Goal: Task Accomplishment & Management: Complete application form

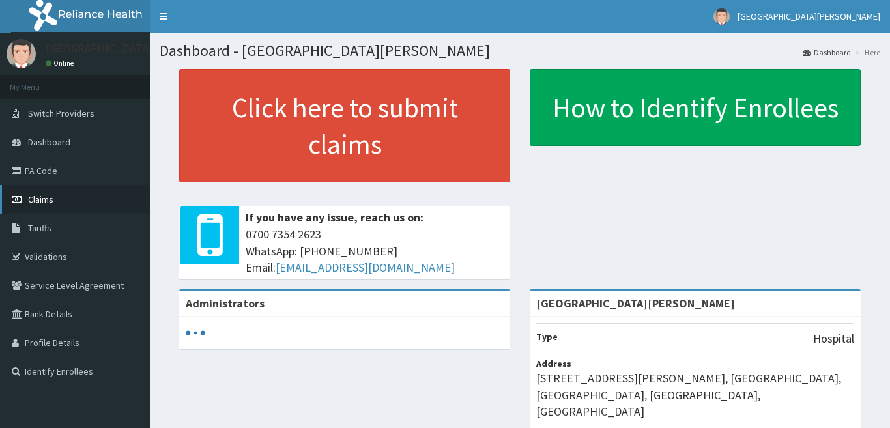
click at [29, 200] on span "Claims" at bounding box center [40, 200] width 25 height 12
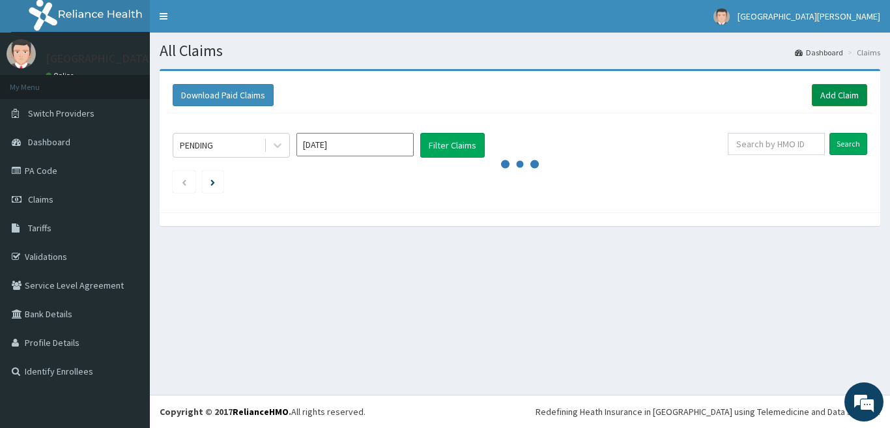
click at [841, 94] on link "Add Claim" at bounding box center [839, 95] width 55 height 22
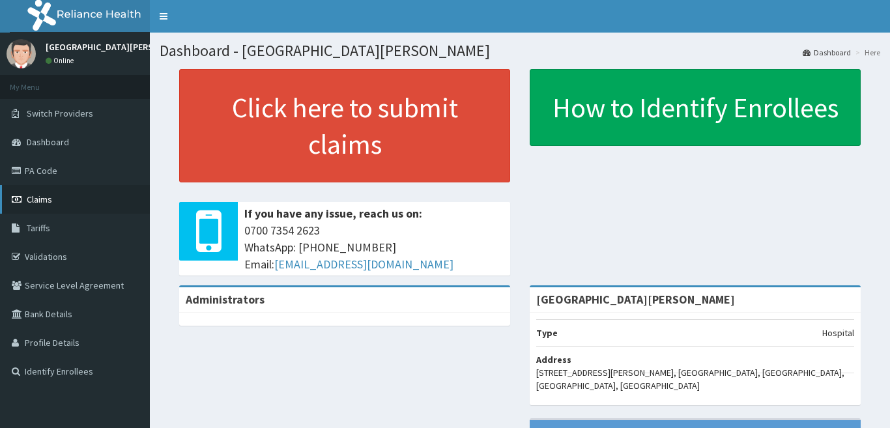
click at [40, 198] on span "Claims" at bounding box center [39, 200] width 25 height 12
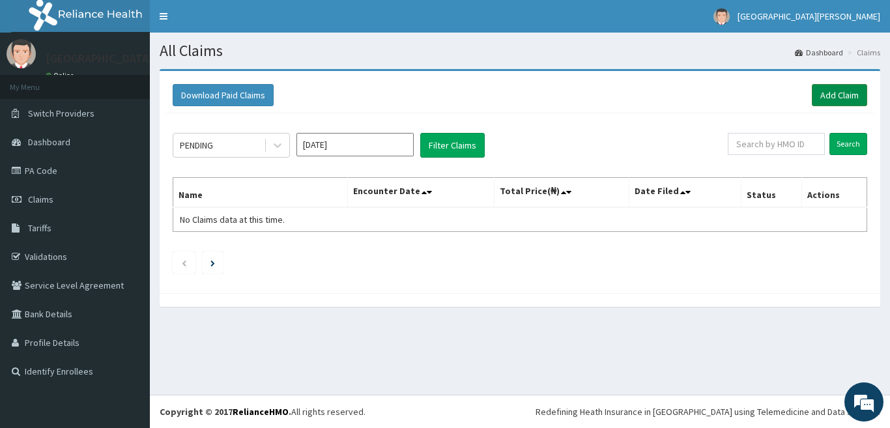
click at [837, 98] on link "Add Claim" at bounding box center [839, 95] width 55 height 22
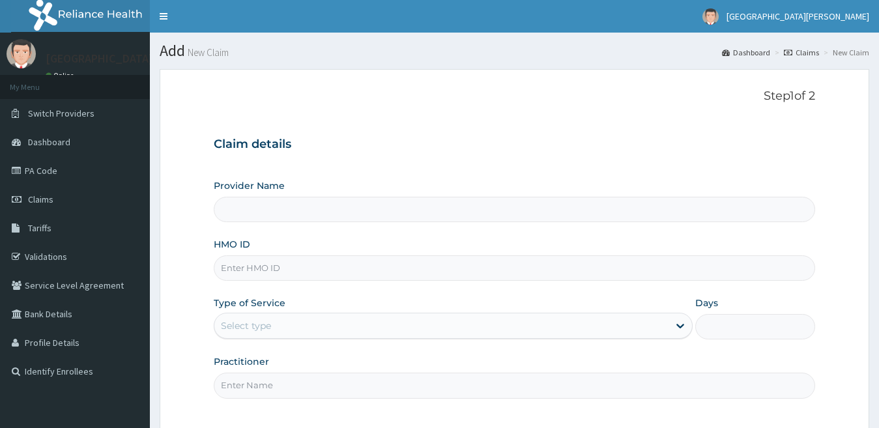
type input "[GEOGRAPHIC_DATA][PERSON_NAME]"
click at [469, 272] on input "HMO ID" at bounding box center [515, 267] width 602 height 25
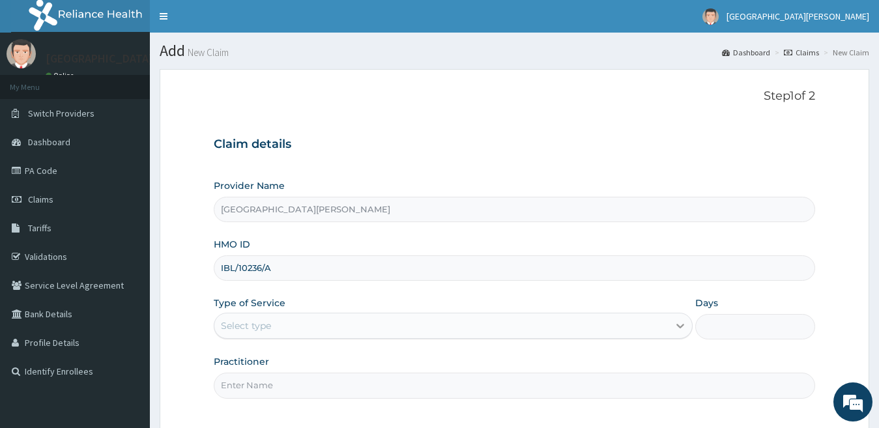
type input "IBL/10236/A"
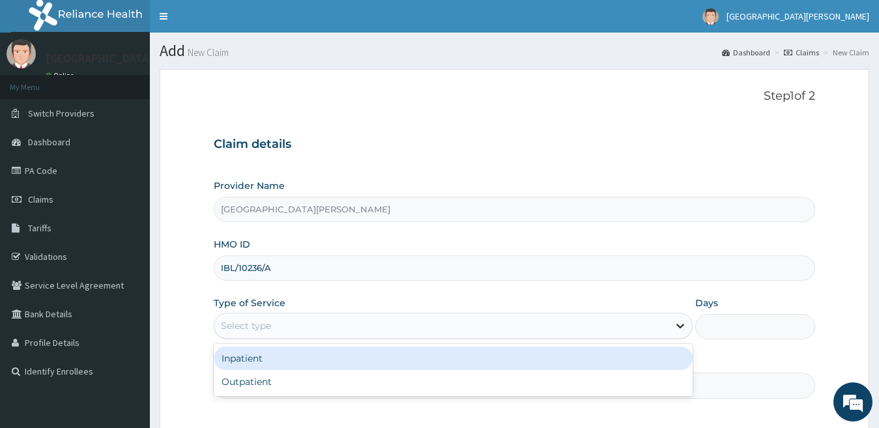
click at [670, 327] on div at bounding box center [680, 325] width 23 height 23
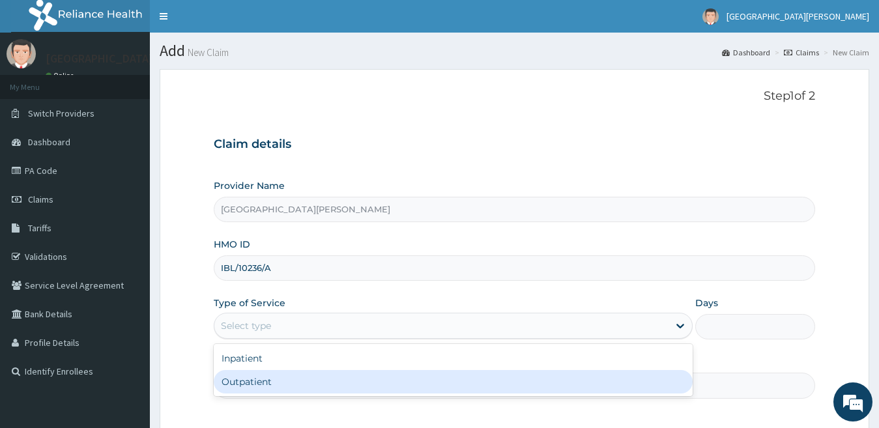
click at [648, 391] on div "Outpatient" at bounding box center [454, 381] width 480 height 23
type input "1"
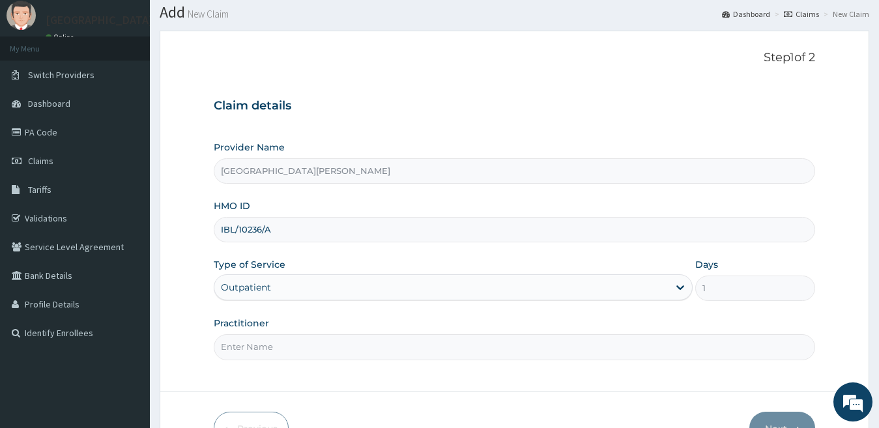
scroll to position [96, 0]
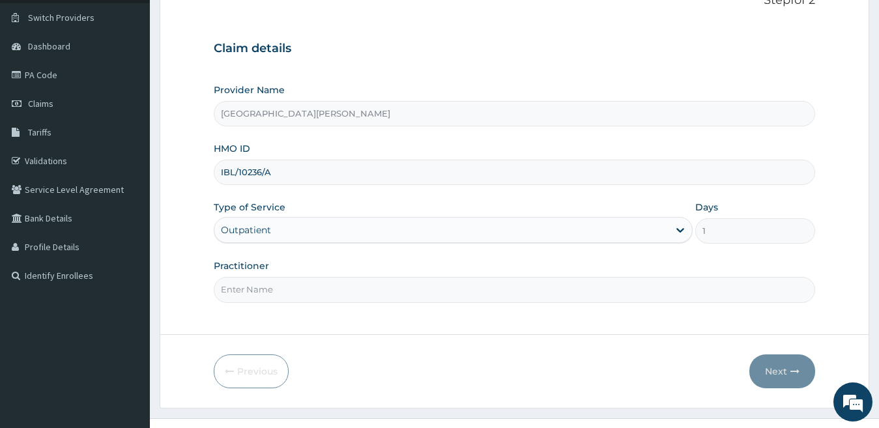
click at [773, 293] on input "Practitioner" at bounding box center [515, 289] width 602 height 25
type input "IDOWU"
click at [774, 371] on button "Next" at bounding box center [782, 371] width 66 height 34
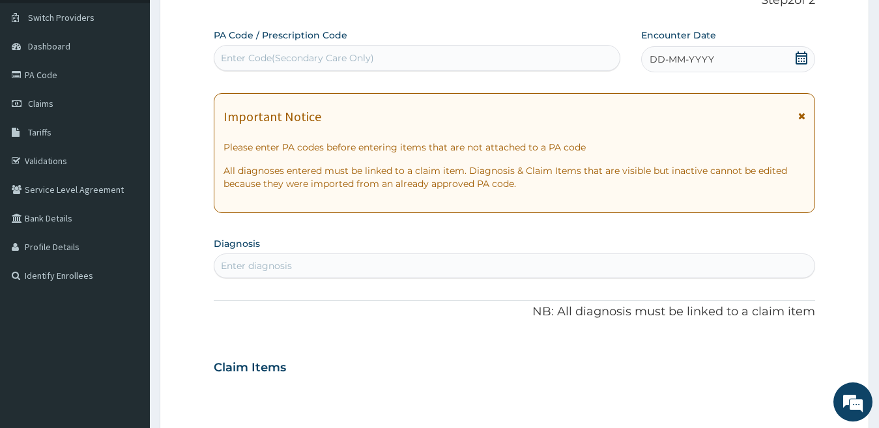
click at [798, 55] on icon at bounding box center [802, 57] width 12 height 13
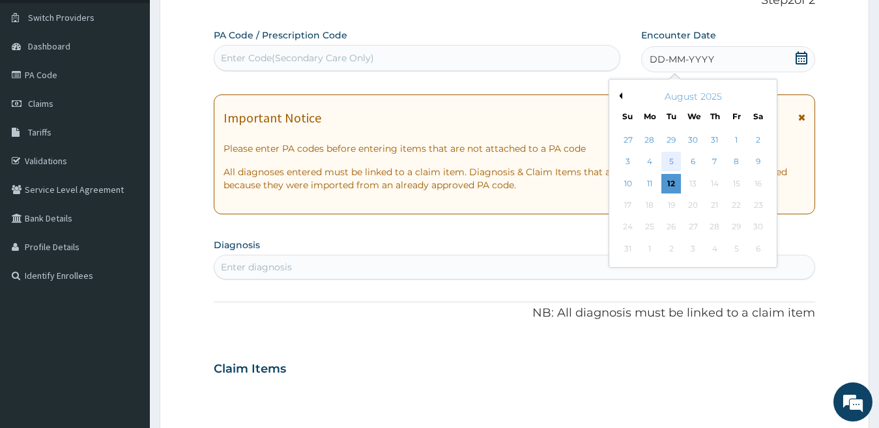
click at [668, 157] on div "5" at bounding box center [671, 162] width 20 height 20
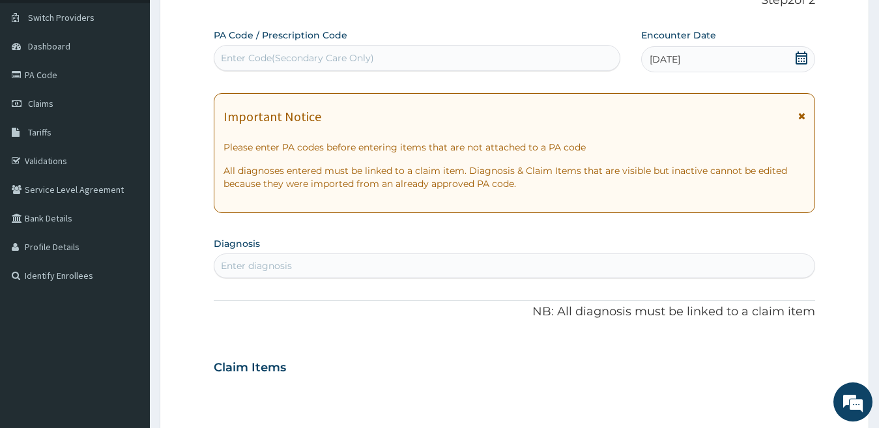
click at [677, 266] on div "Enter diagnosis" at bounding box center [514, 265] width 601 height 21
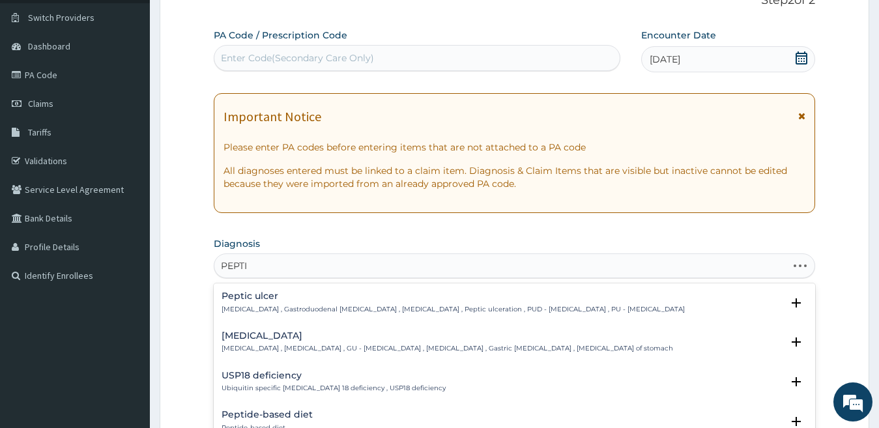
type input "PEPTIC"
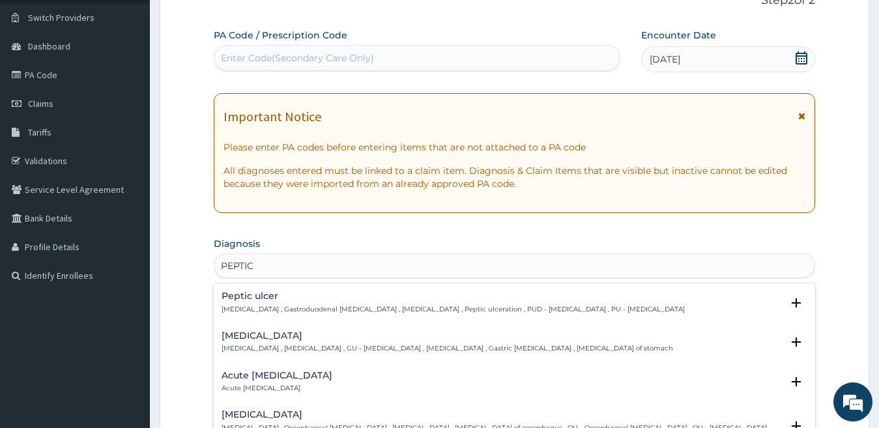
click at [252, 297] on h4 "Peptic ulcer" at bounding box center [453, 296] width 463 height 10
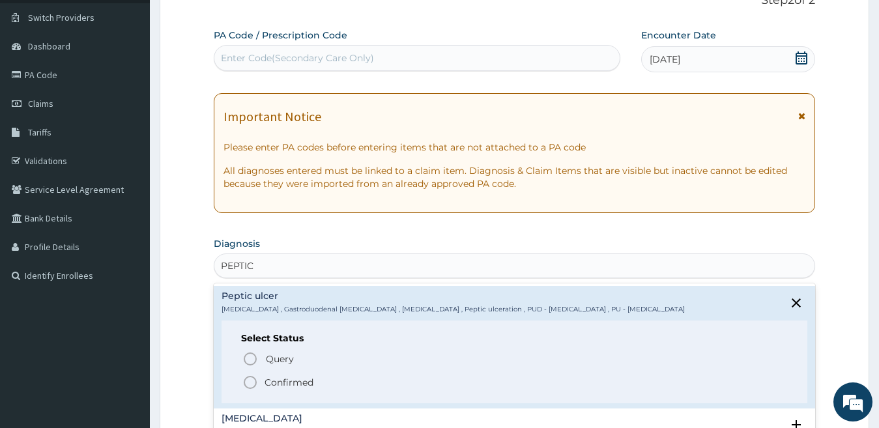
click at [284, 379] on p "Confirmed" at bounding box center [289, 382] width 49 height 13
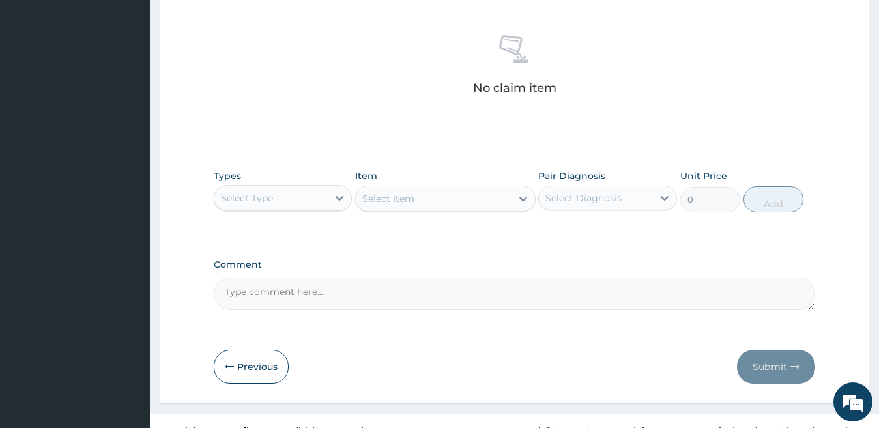
scroll to position [511, 0]
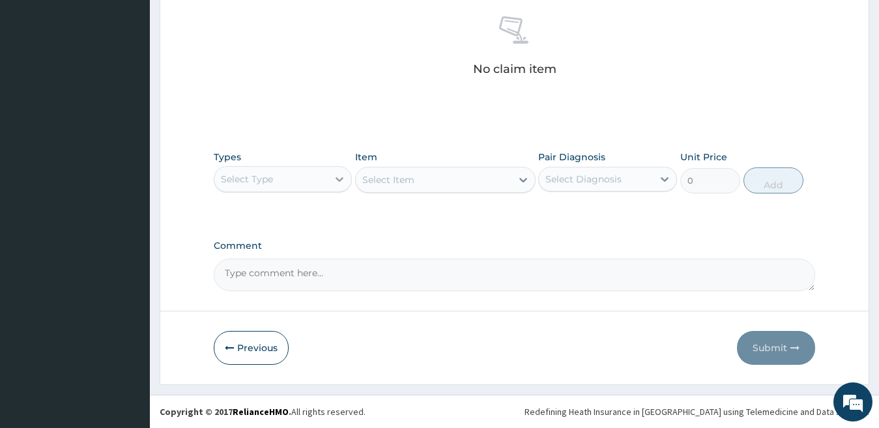
click at [334, 175] on icon at bounding box center [339, 179] width 13 height 13
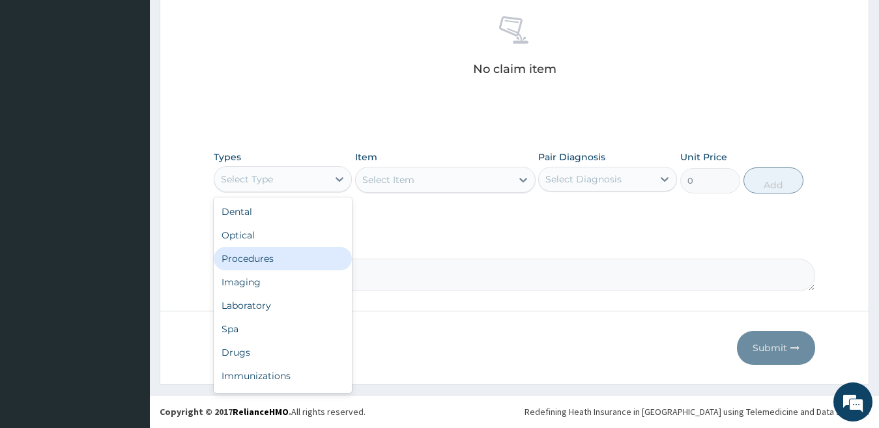
click at [319, 251] on div "Procedures" at bounding box center [283, 258] width 139 height 23
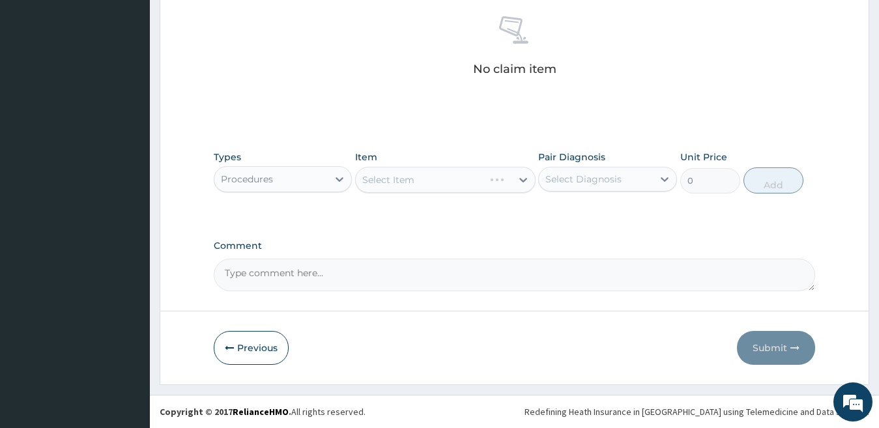
click at [460, 182] on div "Select Item" at bounding box center [445, 180] width 180 height 26
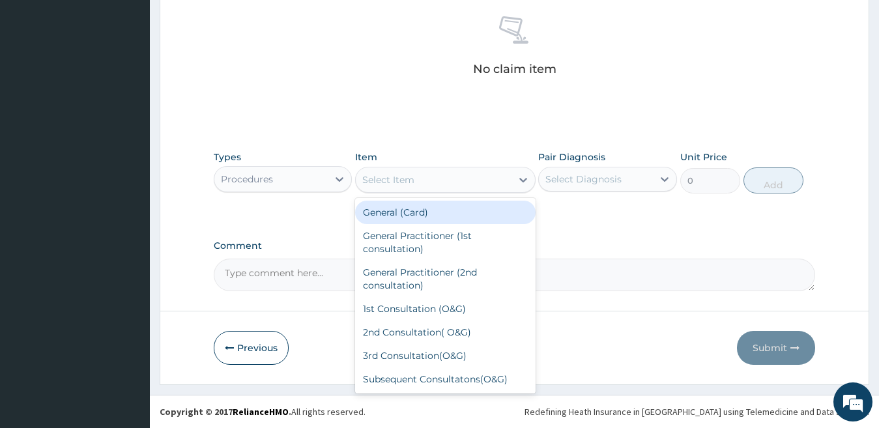
click at [460, 182] on div "Select Item" at bounding box center [434, 179] width 156 height 21
click at [452, 214] on div "General (Card)" at bounding box center [445, 212] width 180 height 23
type input "500"
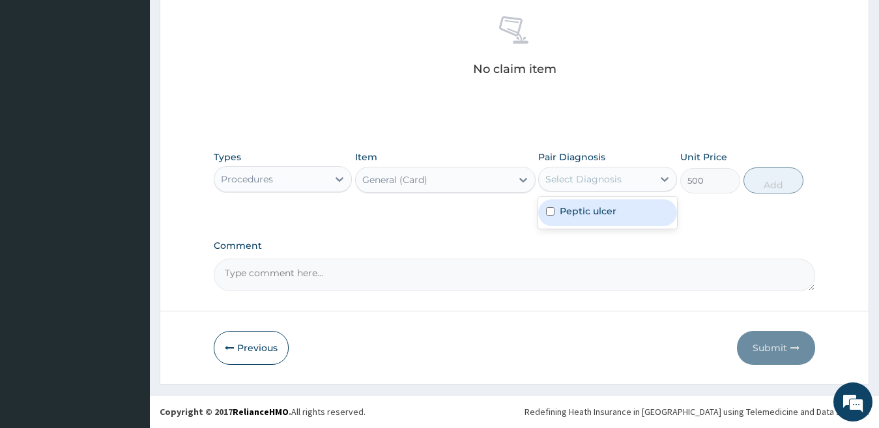
click at [583, 173] on div "Select Diagnosis" at bounding box center [583, 179] width 76 height 13
click at [586, 212] on label "Peptic ulcer" at bounding box center [588, 211] width 57 height 13
checkbox input "true"
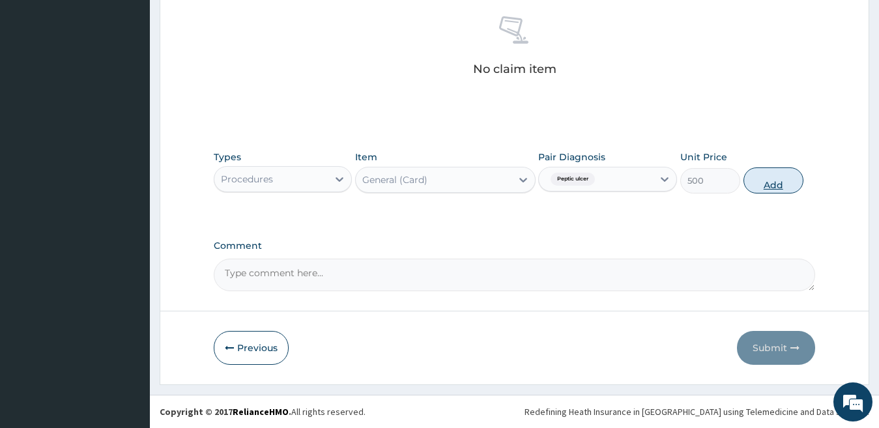
click at [767, 167] on button "Add" at bounding box center [773, 180] width 60 height 26
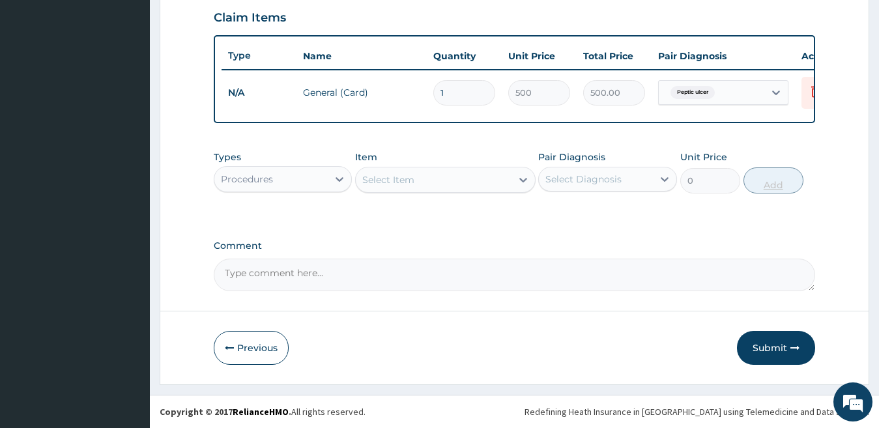
scroll to position [461, 0]
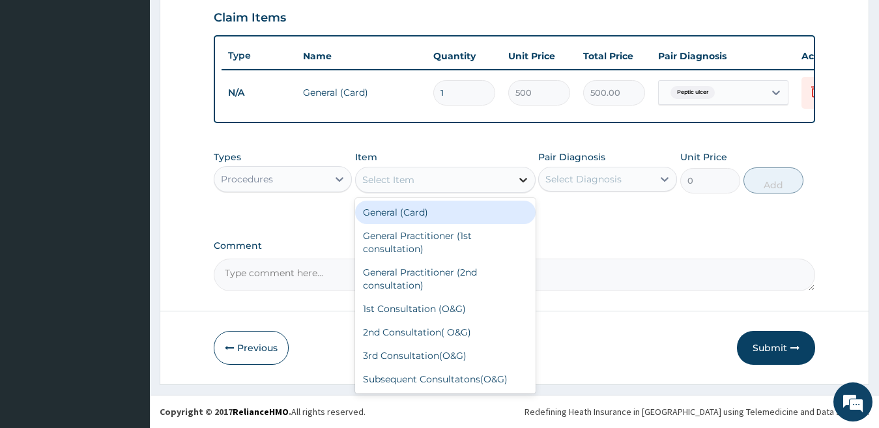
click at [513, 180] on div at bounding box center [522, 179] width 23 height 23
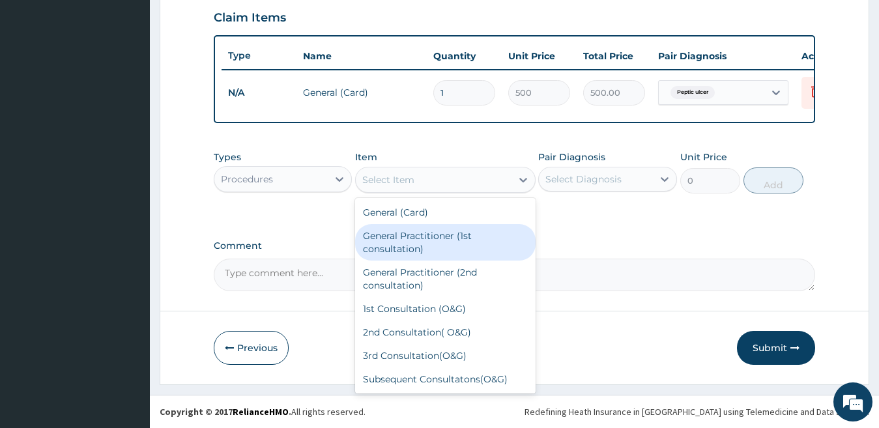
click at [464, 238] on div "General Practitioner (1st consultation)" at bounding box center [445, 242] width 180 height 36
type input "1500"
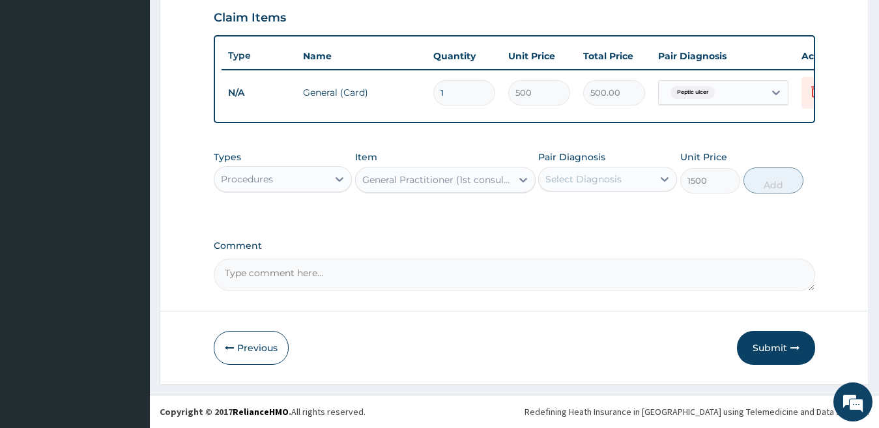
click at [605, 182] on div "Select Diagnosis" at bounding box center [583, 179] width 76 height 13
click at [598, 213] on label "Peptic ulcer" at bounding box center [588, 211] width 57 height 13
checkbox input "true"
click at [758, 186] on button "Add" at bounding box center [773, 180] width 60 height 26
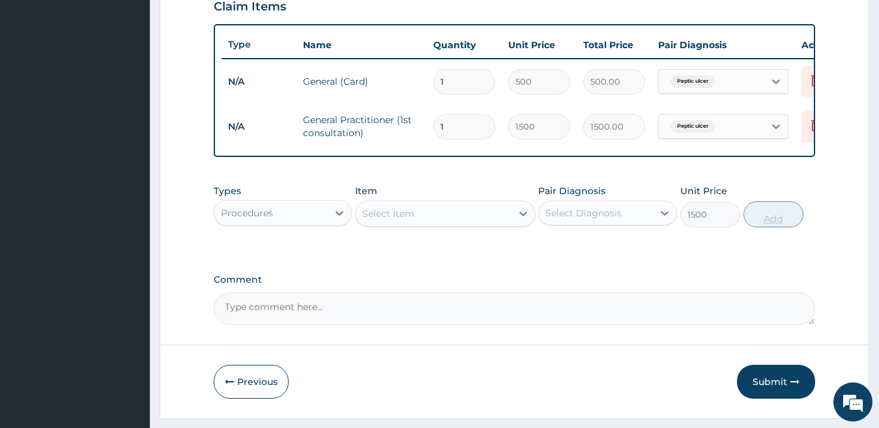
type input "0"
click at [336, 218] on icon at bounding box center [339, 213] width 13 height 13
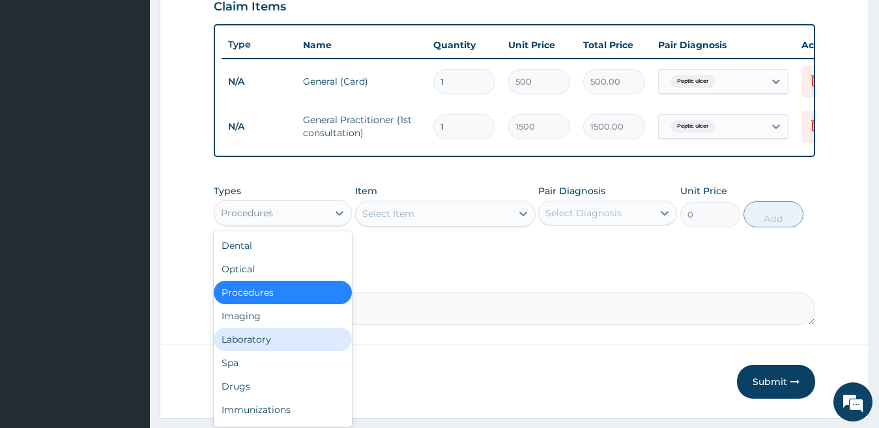
click at [315, 351] on div "Laboratory" at bounding box center [283, 339] width 139 height 23
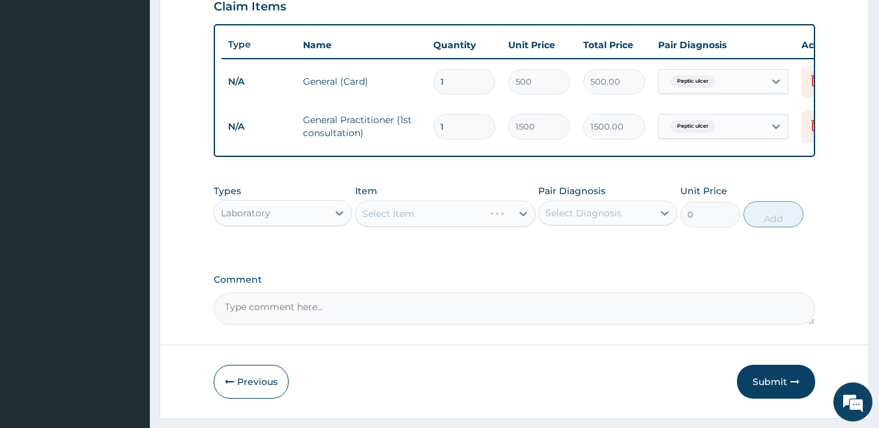
click at [427, 222] on div "Select Item" at bounding box center [445, 214] width 180 height 26
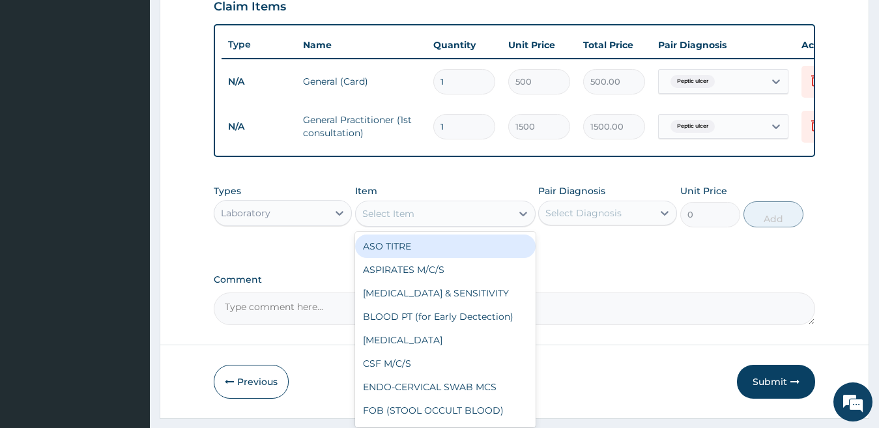
click at [427, 222] on div "Select Item" at bounding box center [434, 213] width 156 height 21
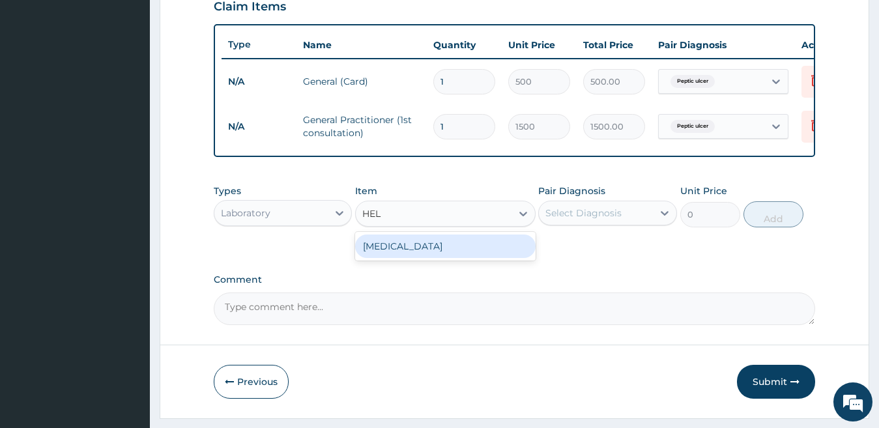
type input "HELI"
click at [422, 254] on div "HELICOBACTER PYLORI" at bounding box center [445, 246] width 180 height 23
type input "2960"
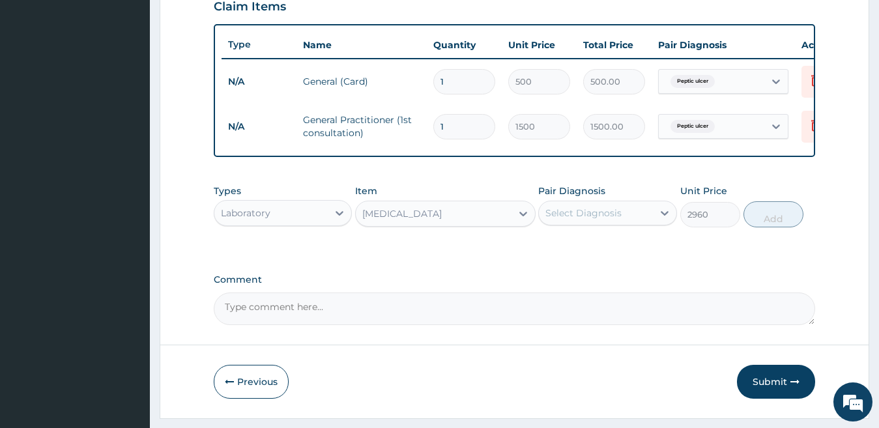
click at [609, 220] on div "Select Diagnosis" at bounding box center [583, 213] width 76 height 13
click at [613, 252] on label "Peptic ulcer" at bounding box center [588, 244] width 57 height 13
checkbox input "true"
click at [769, 225] on button "Add" at bounding box center [773, 214] width 60 height 26
type input "0"
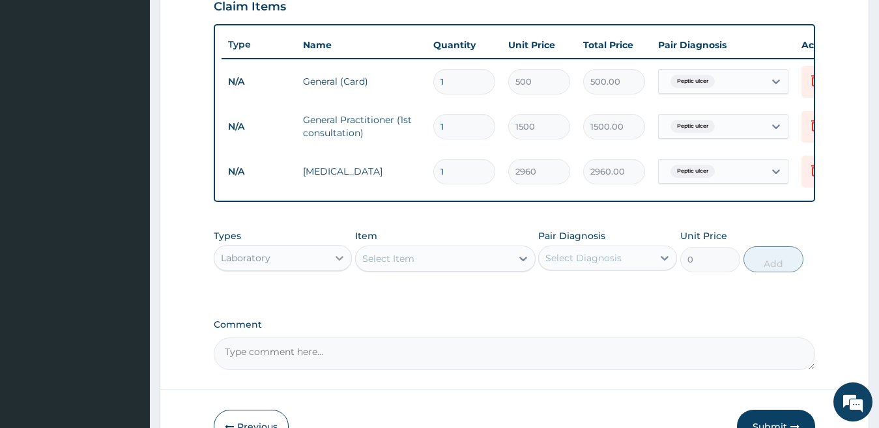
click at [334, 265] on icon at bounding box center [339, 258] width 13 height 13
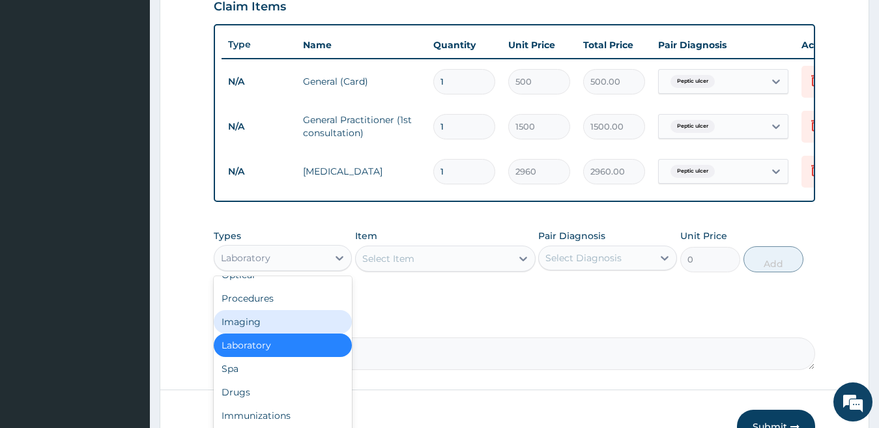
scroll to position [44, 0]
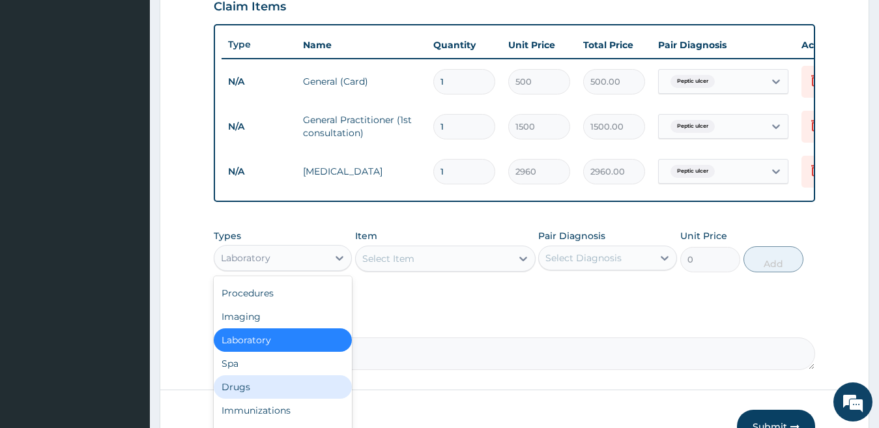
click at [325, 396] on div "Drugs" at bounding box center [283, 386] width 139 height 23
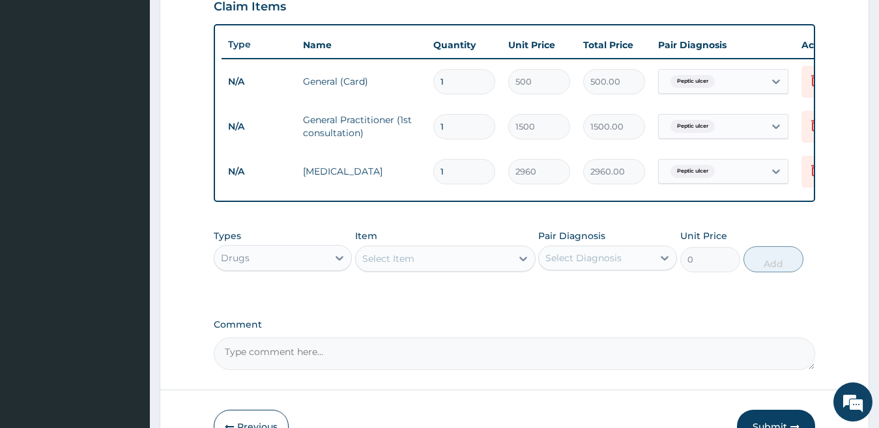
click at [436, 269] on div "Select Item" at bounding box center [434, 258] width 156 height 21
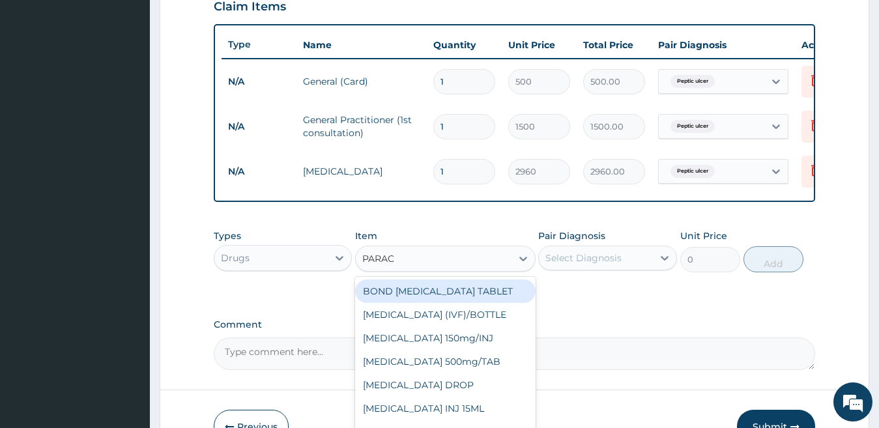
type input "PARACE"
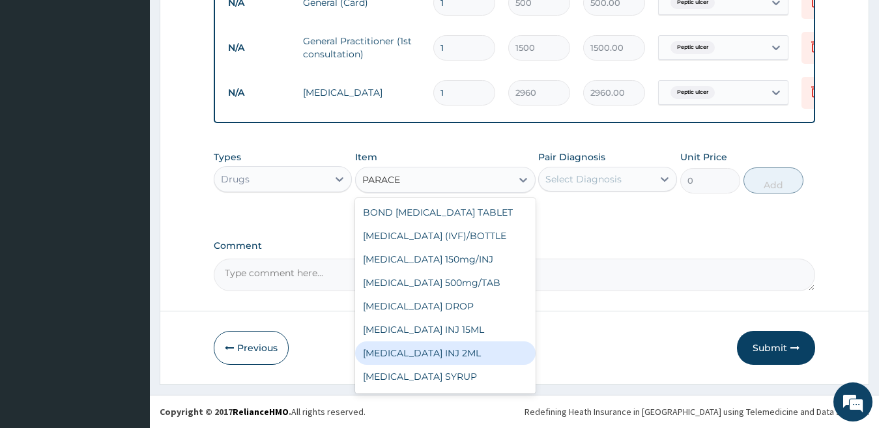
click at [399, 354] on div "PARACETAMOL INJ 2ML" at bounding box center [445, 352] width 180 height 23
type input "210"
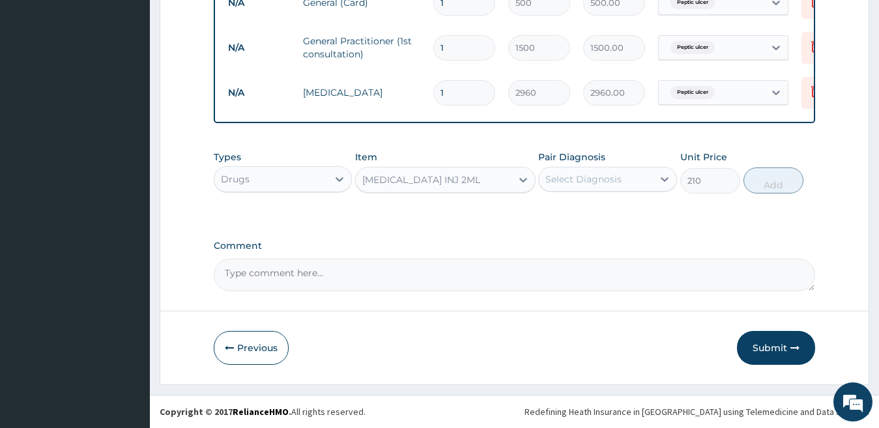
click at [595, 179] on div "Select Diagnosis" at bounding box center [583, 179] width 76 height 13
click at [594, 215] on label "Peptic ulcer" at bounding box center [588, 211] width 57 height 13
checkbox input "true"
click at [770, 179] on button "Add" at bounding box center [773, 180] width 60 height 26
type input "0"
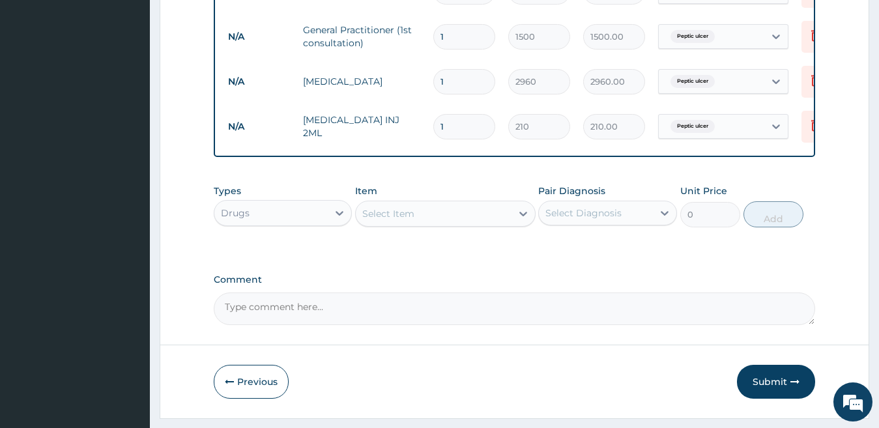
click at [506, 224] on div "Select Item" at bounding box center [434, 213] width 156 height 21
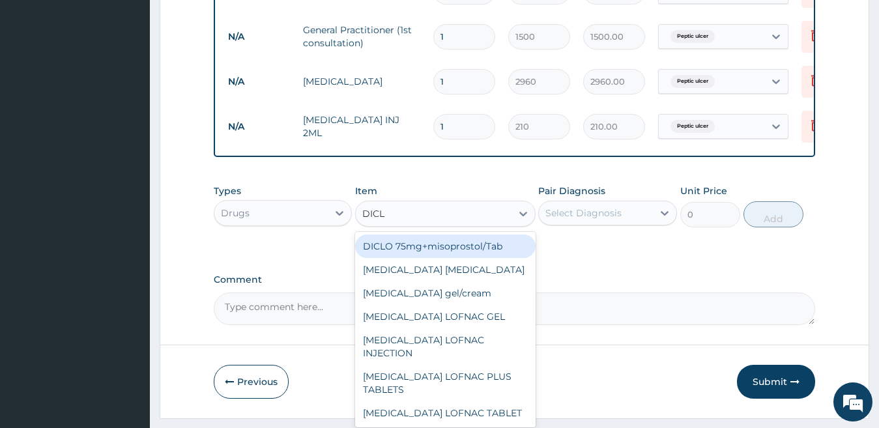
type input "DICLO"
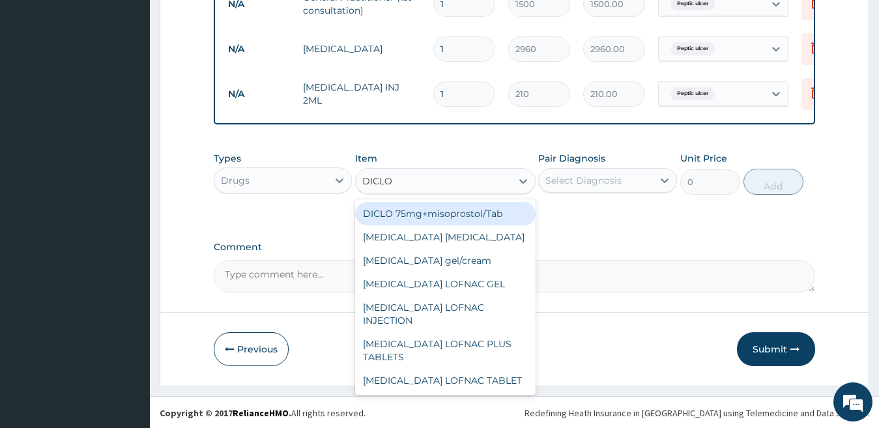
scroll to position [596, 0]
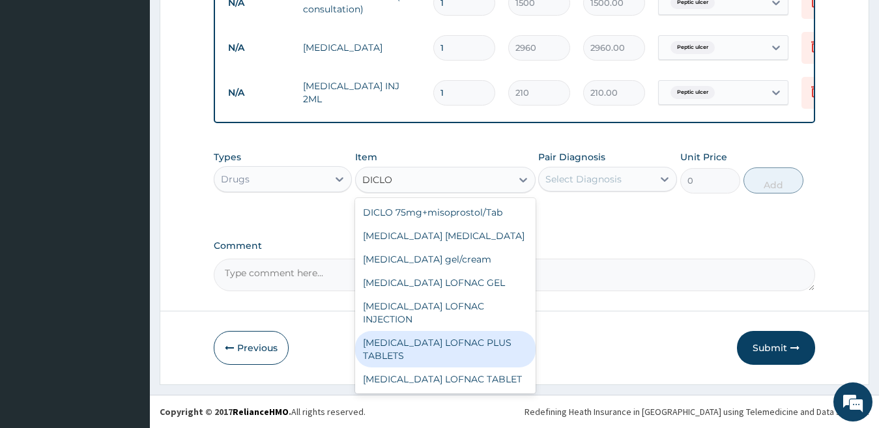
click at [486, 340] on div "Diclofenac LOFNAC PLUS TABLETS" at bounding box center [445, 349] width 180 height 36
type input "78.75"
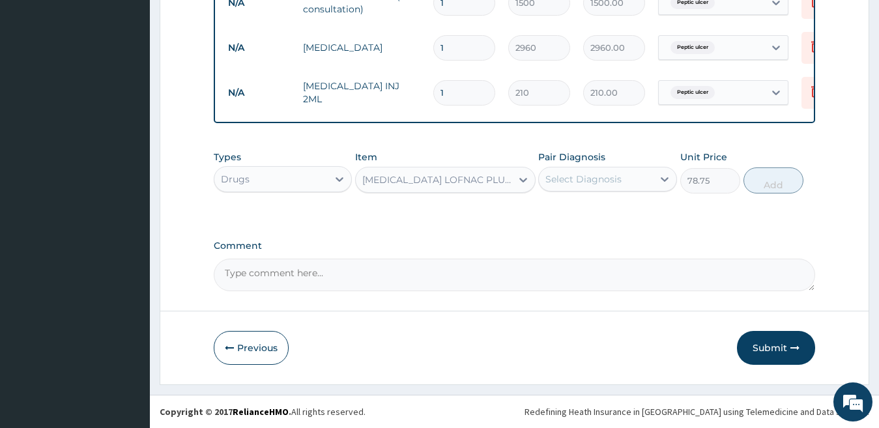
click at [605, 179] on div "Select Diagnosis" at bounding box center [583, 179] width 76 height 13
click at [604, 210] on label "Peptic ulcer" at bounding box center [588, 211] width 57 height 13
checkbox input "true"
click at [779, 190] on button "Add" at bounding box center [773, 180] width 60 height 26
type input "0"
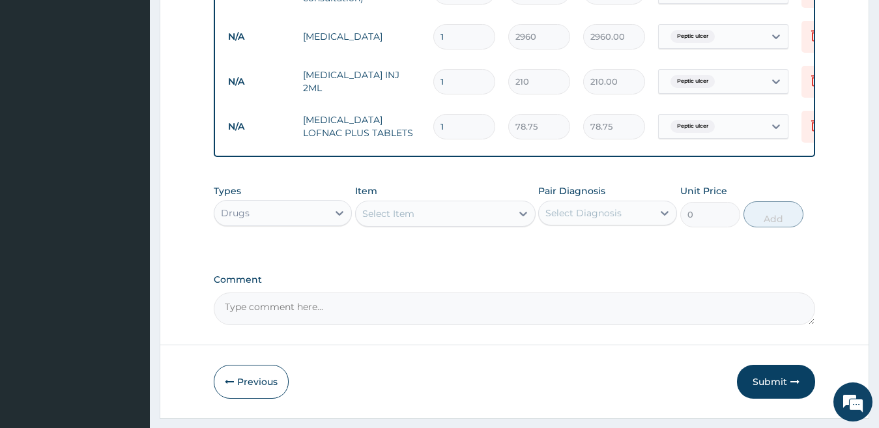
click at [490, 219] on div "Select Item" at bounding box center [434, 213] width 156 height 21
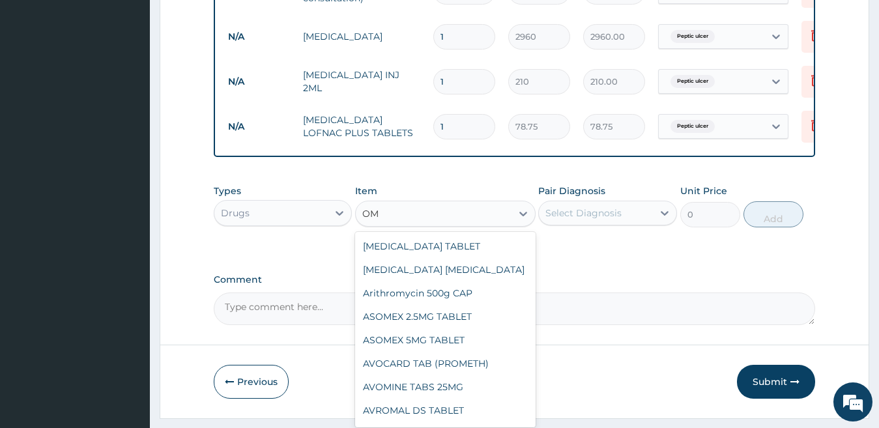
type input "O"
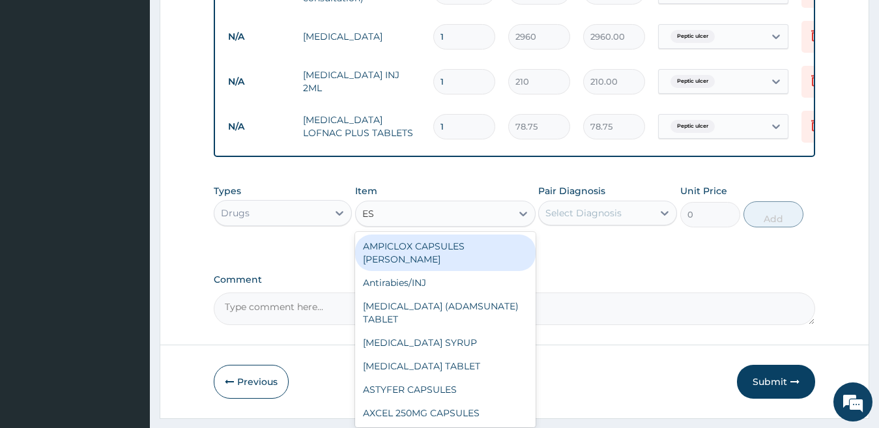
type input "ESO"
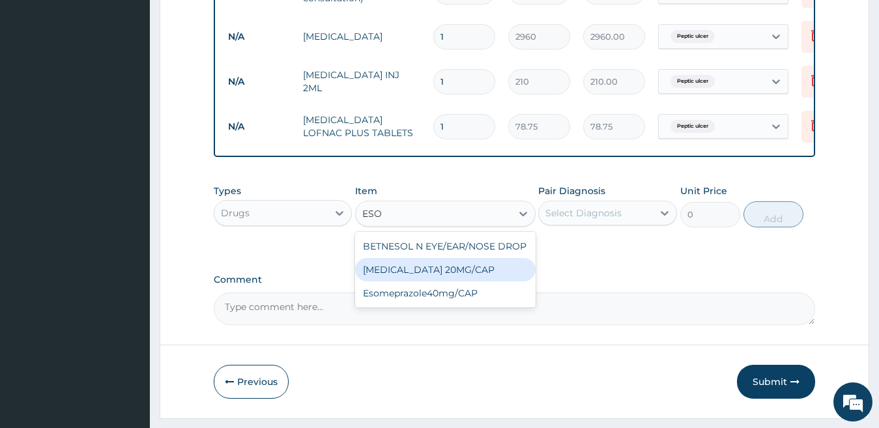
click at [457, 276] on div "Esomeprazole 20MG/CAP" at bounding box center [445, 269] width 180 height 23
type input "23.62"
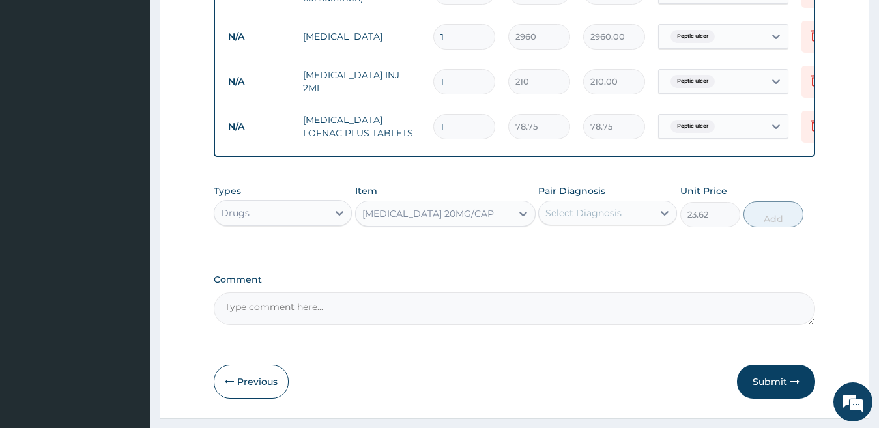
click at [504, 222] on div "Esomeprazole 20MG/CAP" at bounding box center [434, 213] width 156 height 21
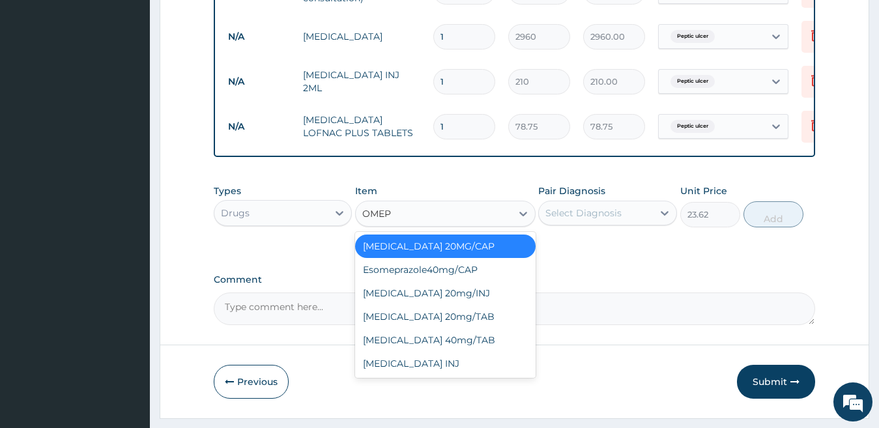
scroll to position [0, 0]
type input "OMEPR"
click at [463, 305] on div "Omeprazole 20mg/INJ" at bounding box center [445, 292] width 180 height 23
type input "420"
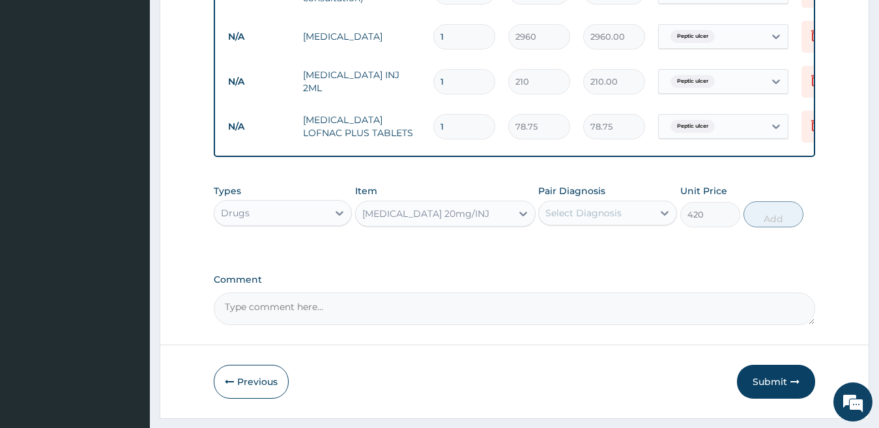
click at [504, 222] on div "Omeprazole 20mg/INJ" at bounding box center [434, 213] width 156 height 21
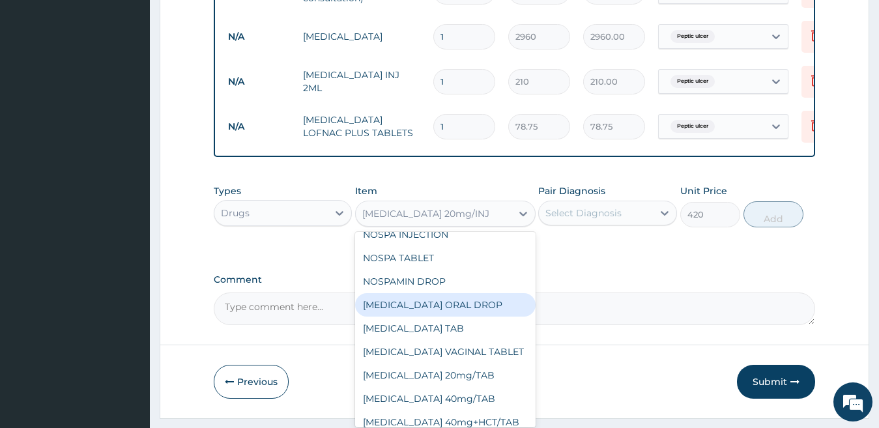
scroll to position [21651, 0]
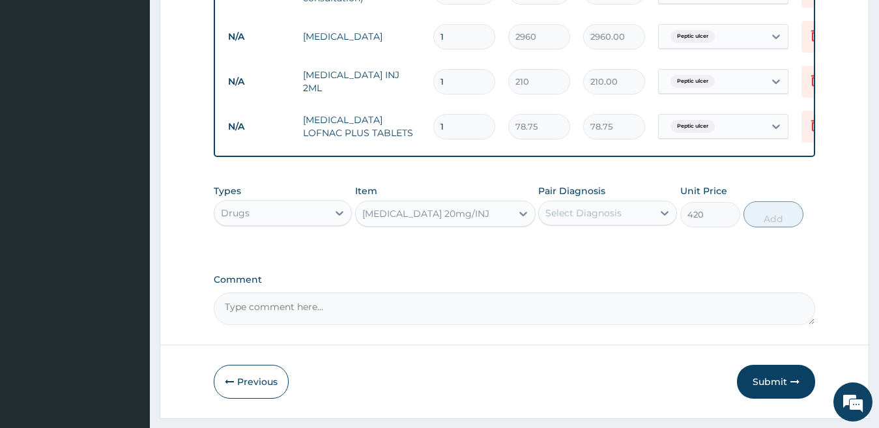
click at [469, 222] on div "Omeprazole 20mg/INJ" at bounding box center [434, 213] width 156 height 21
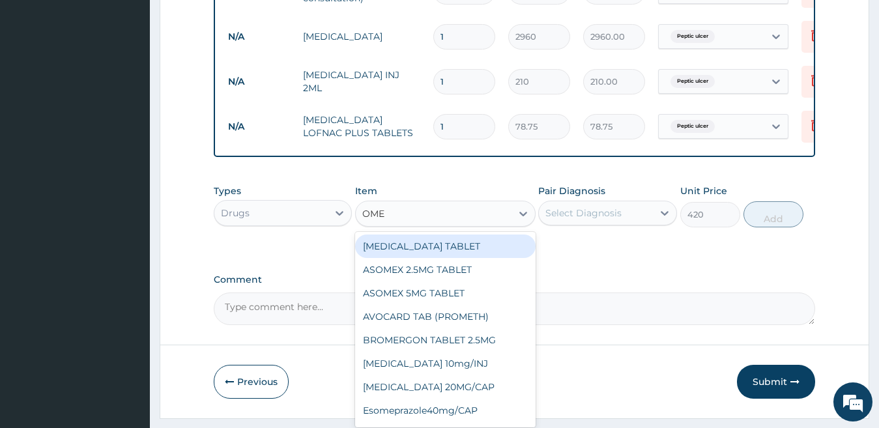
type input "OMEP"
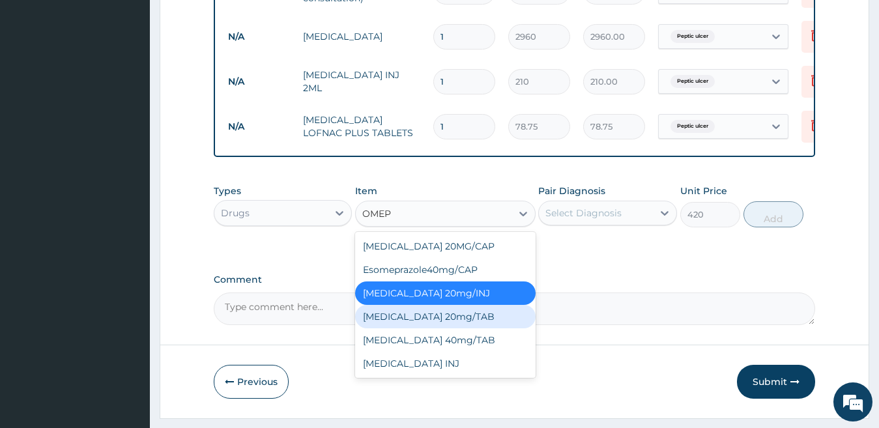
click at [447, 328] on div "OMEPRAZOLE 20mg/TAB" at bounding box center [445, 316] width 180 height 23
type input "78.75"
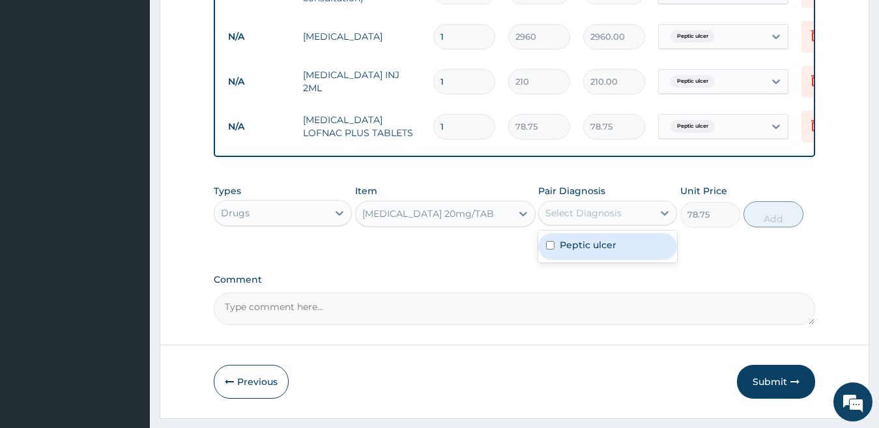
click at [558, 220] on div "Select Diagnosis" at bounding box center [583, 213] width 76 height 13
click at [569, 252] on label "Peptic ulcer" at bounding box center [588, 244] width 57 height 13
checkbox input "true"
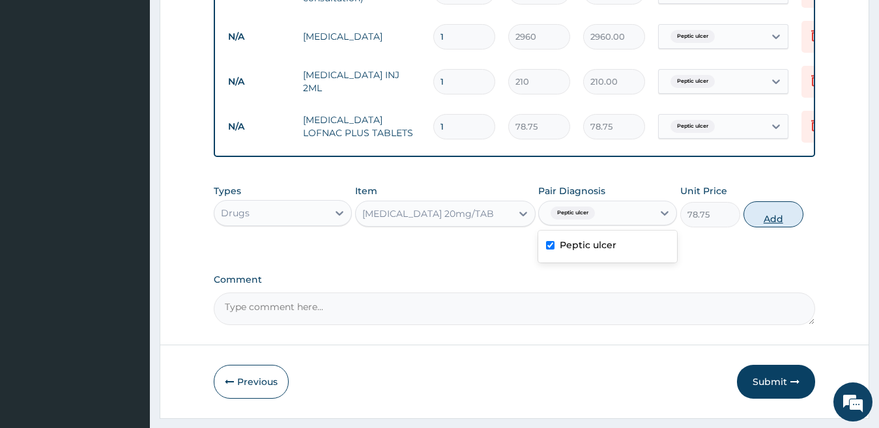
click at [766, 227] on button "Add" at bounding box center [773, 214] width 60 height 26
type input "0"
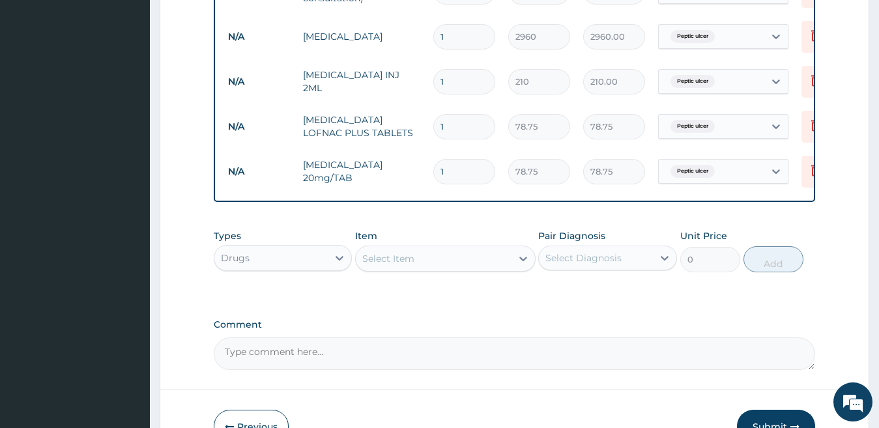
click at [493, 269] on div "Select Item" at bounding box center [434, 258] width 156 height 21
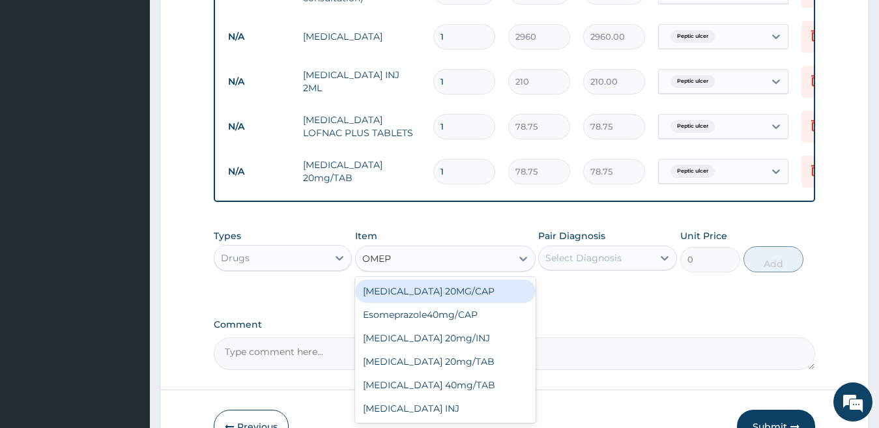
type input "OMEPR"
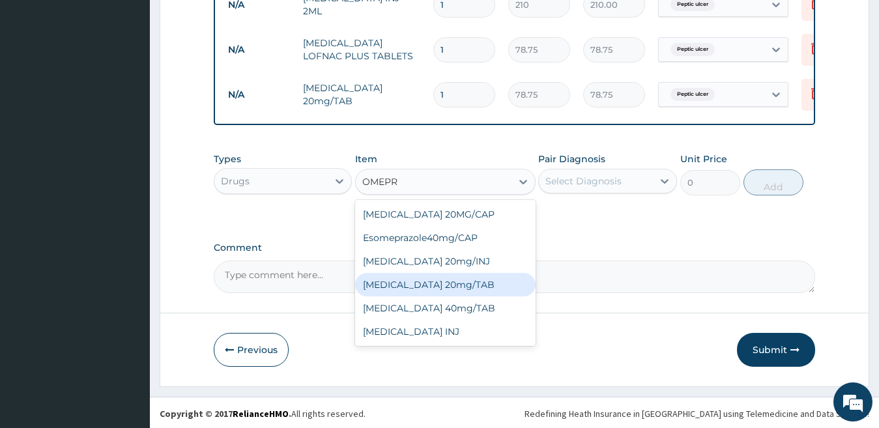
scroll to position [674, 0]
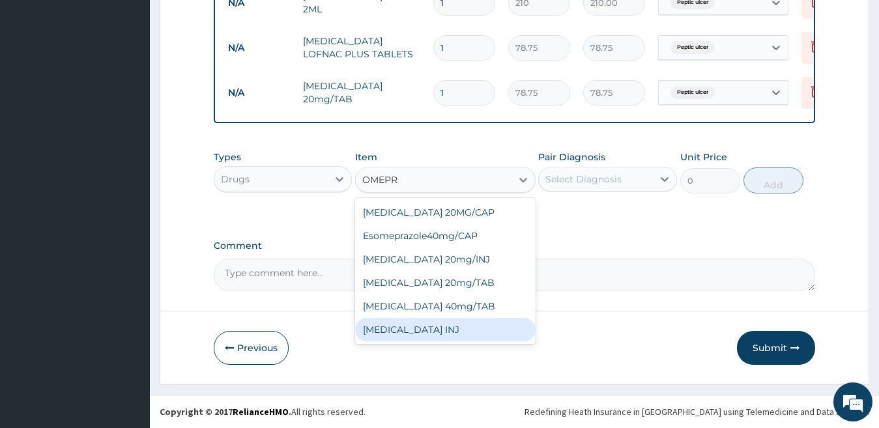
click at [492, 341] on div "OMEPRAZOLE INJ" at bounding box center [445, 329] width 180 height 23
type input "322.88"
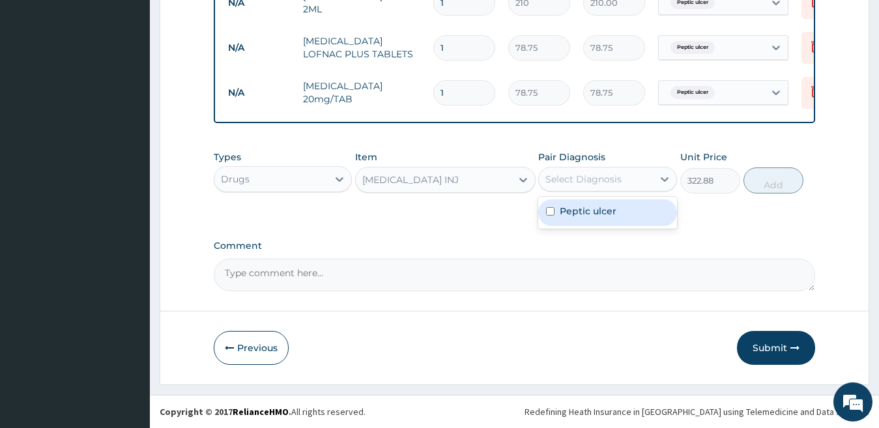
click at [579, 186] on div "Select Diagnosis" at bounding box center [583, 179] width 76 height 13
click at [581, 218] on label "Peptic ulcer" at bounding box center [588, 211] width 57 height 13
checkbox input "true"
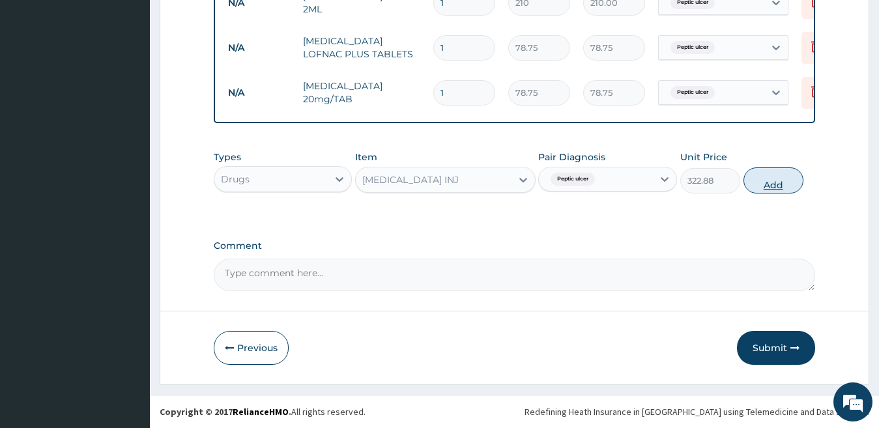
click at [773, 194] on button "Add" at bounding box center [773, 180] width 60 height 26
type input "0"
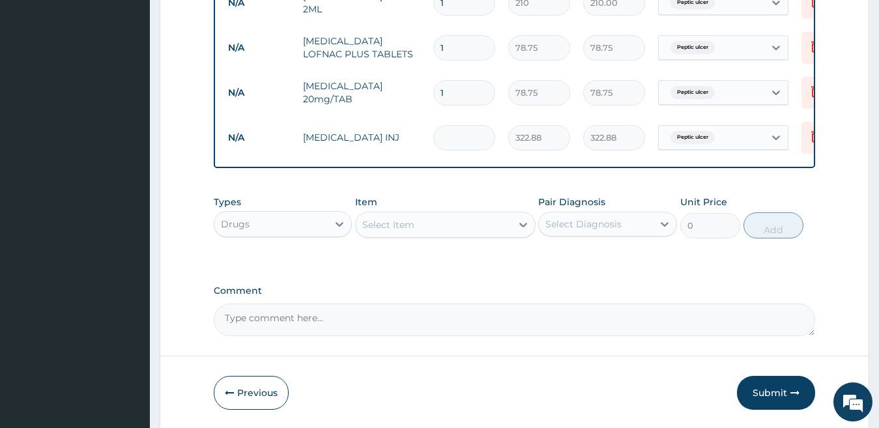
type input "0.00"
type input "2"
type input "645.76"
type input "0.00"
type input "2"
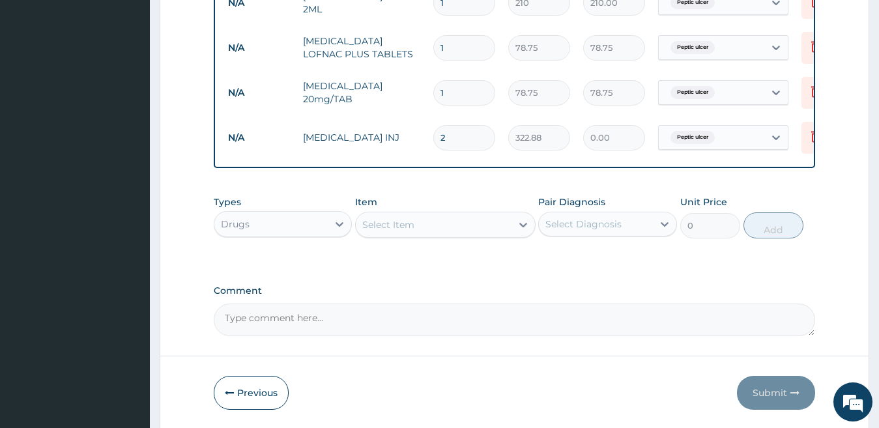
type input "645.76"
type input "2"
click at [462, 93] on input "1" at bounding box center [464, 92] width 62 height 25
type input "14"
type input "1102.50"
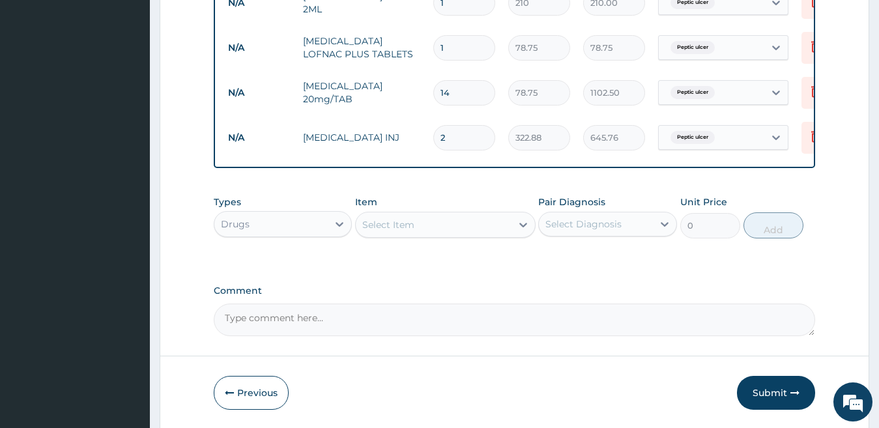
type input "14"
click at [453, 45] on input "1" at bounding box center [464, 47] width 62 height 25
type input "14"
type input "1102.50"
type input "14"
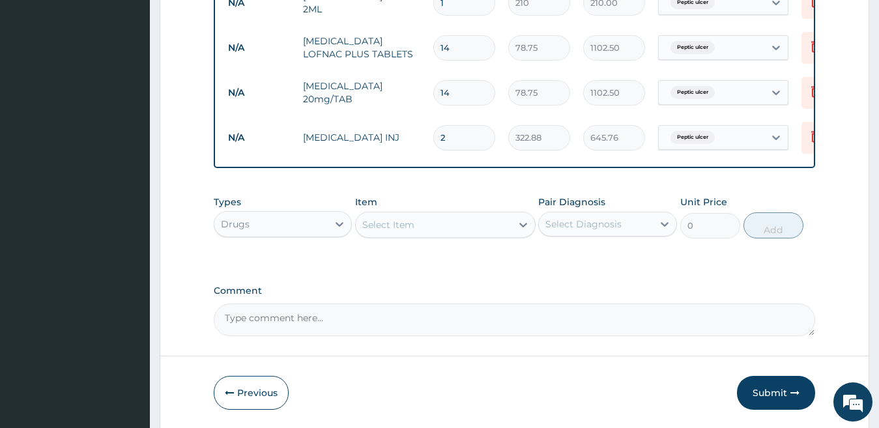
click at [454, 4] on input "1" at bounding box center [464, 2] width 62 height 25
type input "0.00"
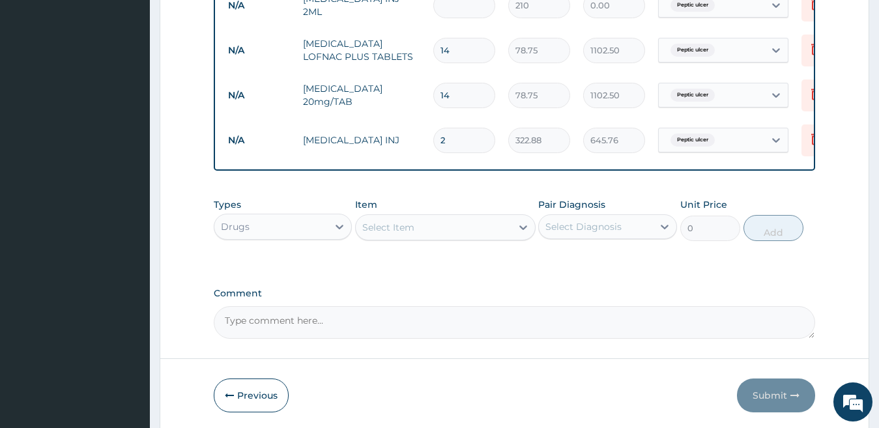
type input "2"
type input "420.00"
type input "2"
click at [445, 241] on div "Select Item" at bounding box center [445, 228] width 180 height 26
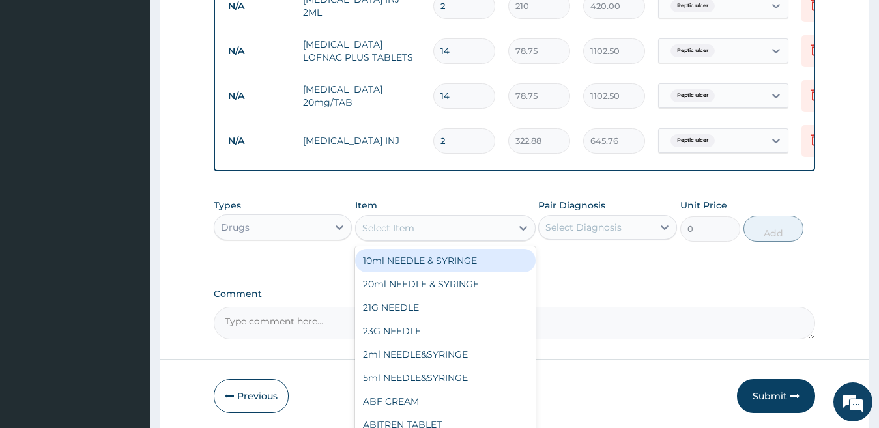
click at [441, 238] on div "Select Item" at bounding box center [434, 228] width 156 height 21
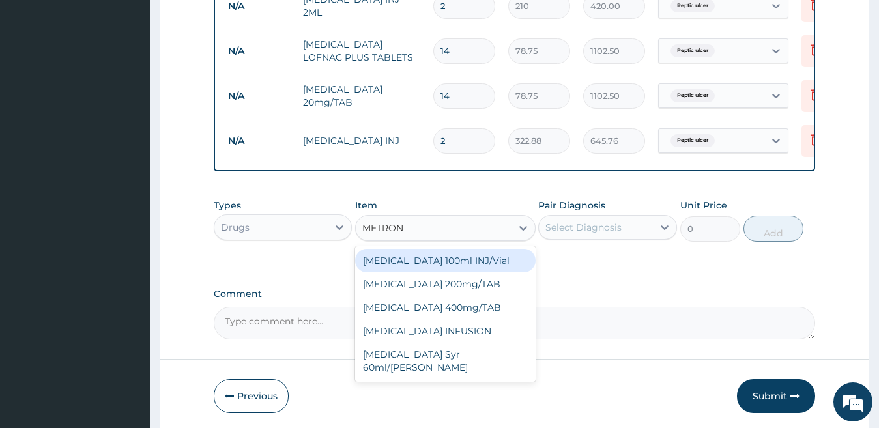
type input "METRONI"
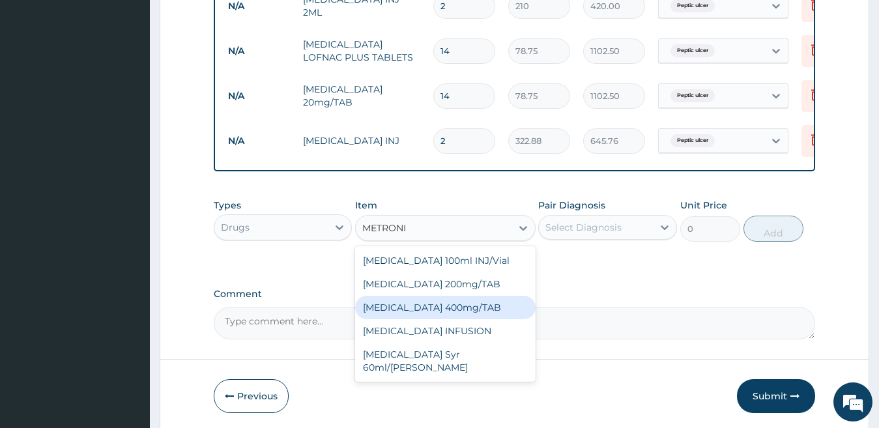
click at [449, 317] on div "METRONIDAZOLE 400mg/TAB" at bounding box center [445, 307] width 180 height 23
type input "10.5"
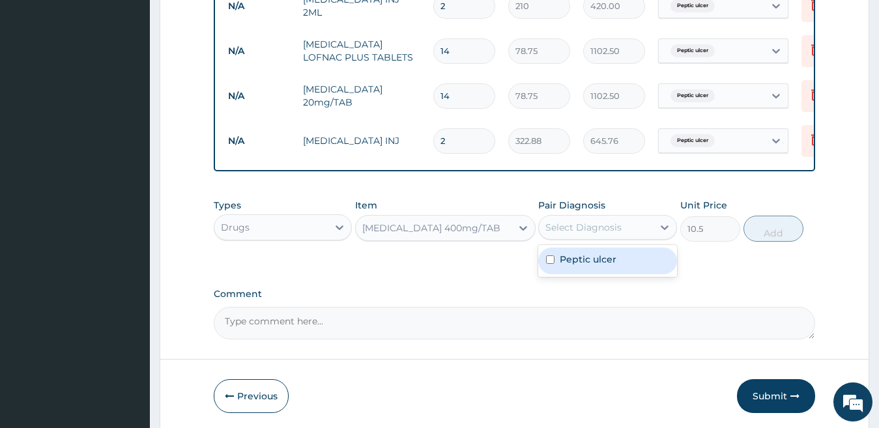
click at [579, 234] on div "Select Diagnosis" at bounding box center [583, 227] width 76 height 13
click at [577, 266] on label "Peptic ulcer" at bounding box center [588, 259] width 57 height 13
checkbox input "true"
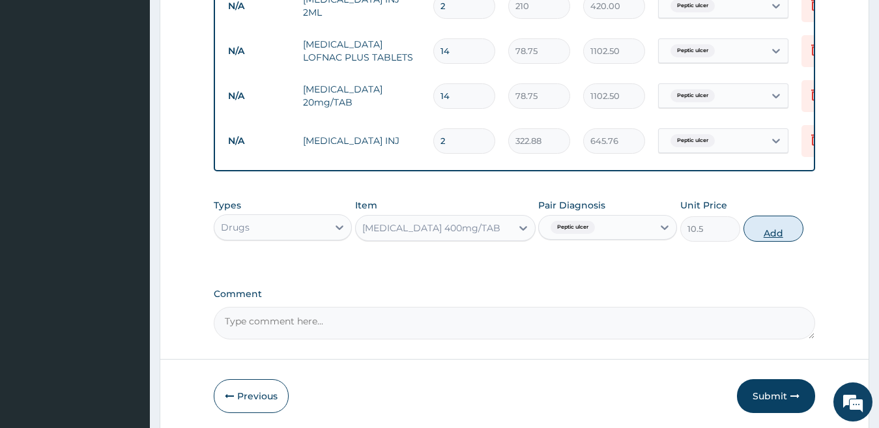
click at [786, 241] on button "Add" at bounding box center [773, 229] width 60 height 26
type input "0"
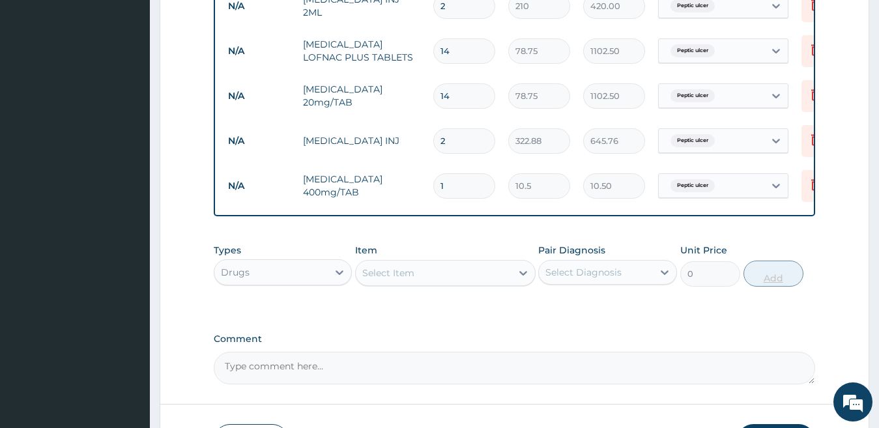
type input "14"
type input "147.00"
type input "14"
click at [477, 281] on div "Select Item" at bounding box center [434, 273] width 156 height 21
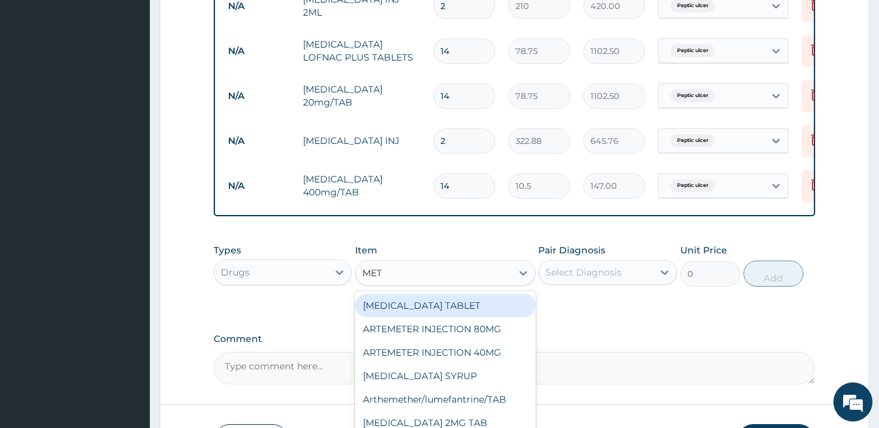
type input "METR"
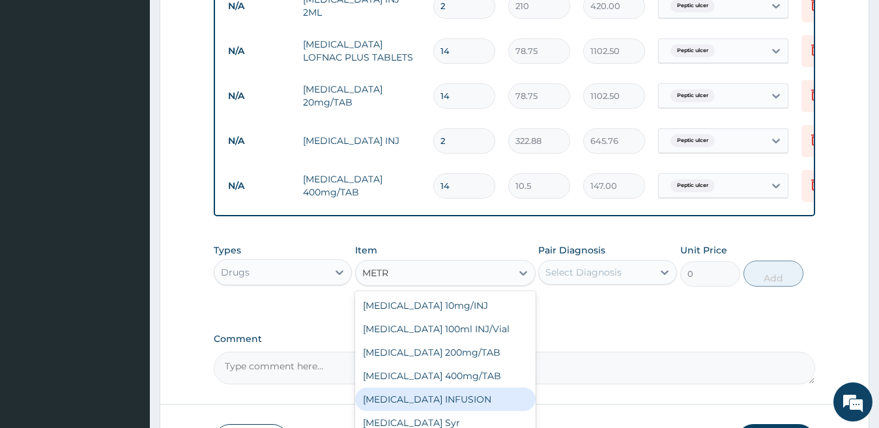
click at [487, 407] on div "METRONIDAZOLE INFUSION" at bounding box center [445, 399] width 180 height 23
type input "131.25"
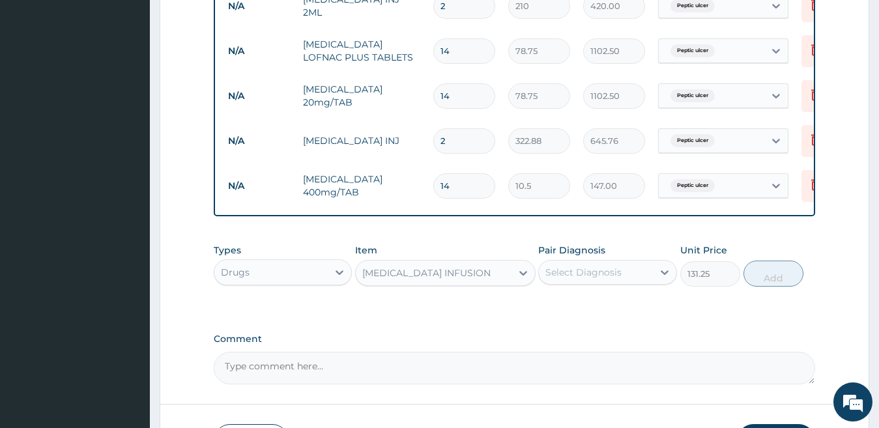
click at [581, 278] on div "Select Diagnosis" at bounding box center [583, 272] width 76 height 13
click at [584, 311] on label "Peptic ulcer" at bounding box center [588, 304] width 57 height 13
checkbox input "true"
click at [779, 287] on button "Add" at bounding box center [773, 274] width 60 height 26
type input "0"
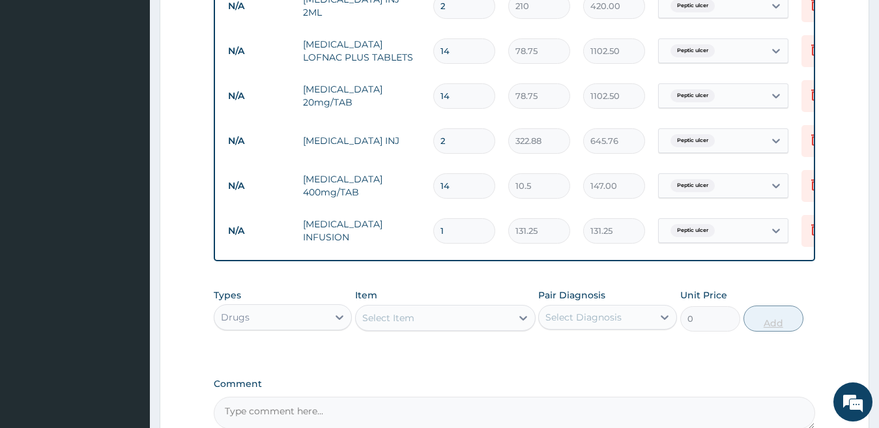
type input "0.00"
type input "2"
type input "262.50"
type input "2"
click at [394, 324] on div "Select Item" at bounding box center [388, 317] width 52 height 13
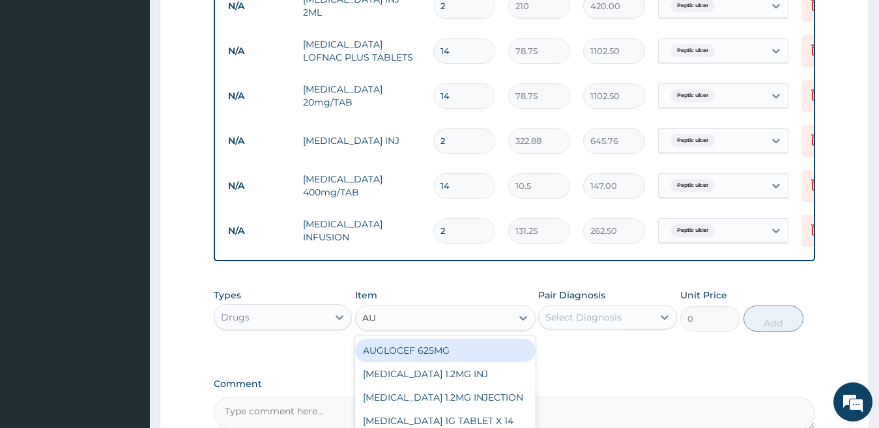
type input "AUG"
click at [430, 359] on div "AUGLOCEF 625MG" at bounding box center [445, 350] width 180 height 23
type input "735"
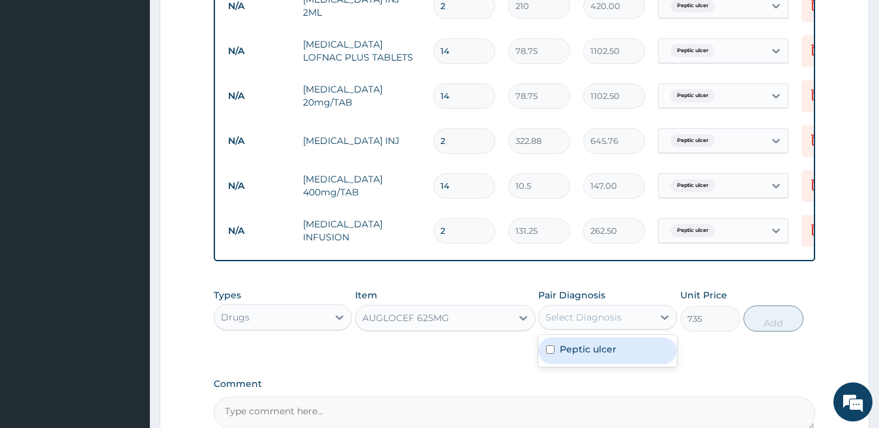
click at [590, 324] on div "Select Diagnosis" at bounding box center [583, 317] width 76 height 13
click at [595, 356] on label "Peptic ulcer" at bounding box center [588, 349] width 57 height 13
checkbox input "true"
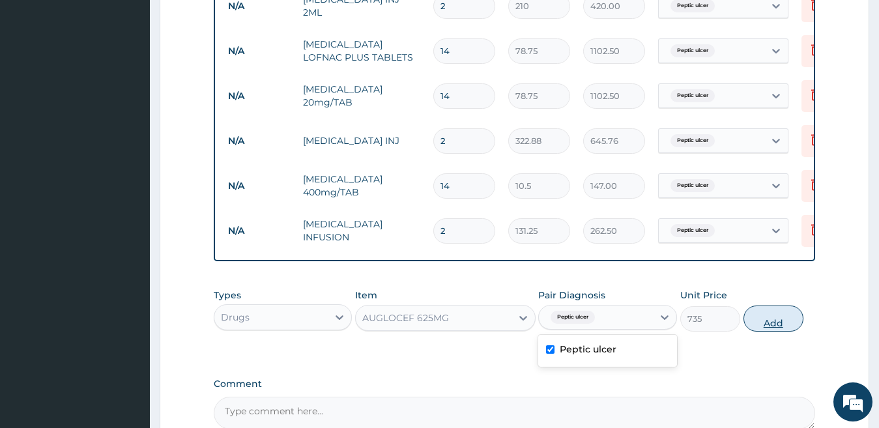
click at [775, 330] on button "Add" at bounding box center [773, 319] width 60 height 26
type input "0"
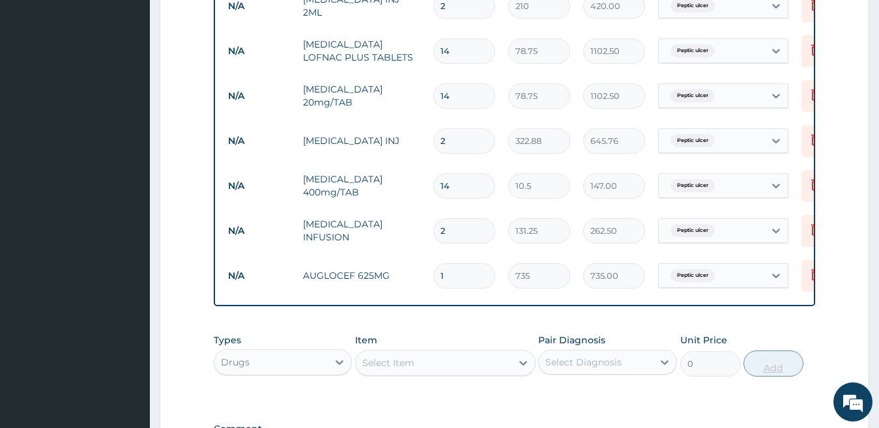
type input "14"
type input "10290.00"
type input "14"
click at [474, 369] on div "Select Item" at bounding box center [434, 362] width 156 height 21
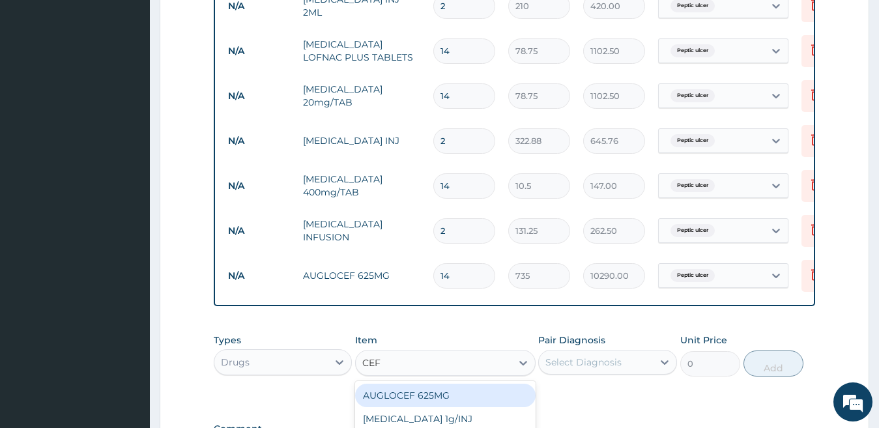
type input "CEFT"
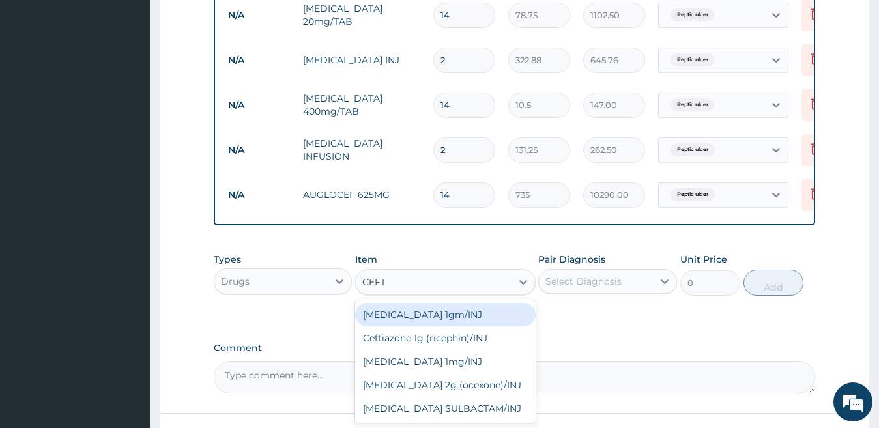
scroll to position [781, 0]
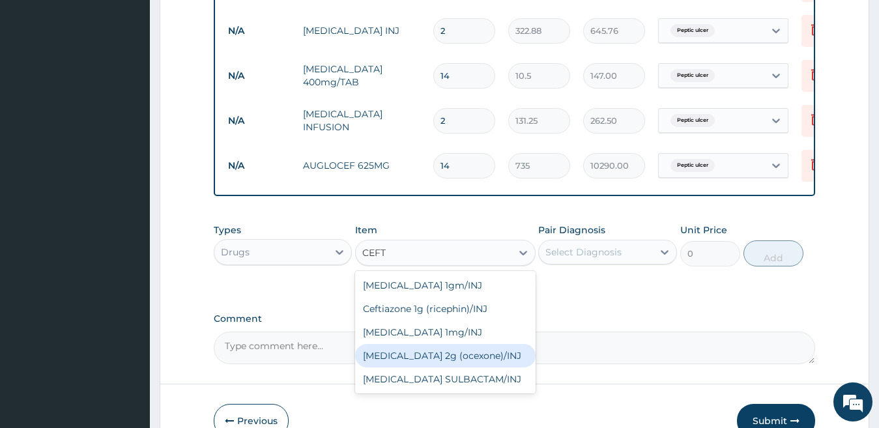
click at [456, 365] on div "Ceftriaxone 2g (ocexone)/INJ" at bounding box center [445, 355] width 180 height 23
type input "1391.25"
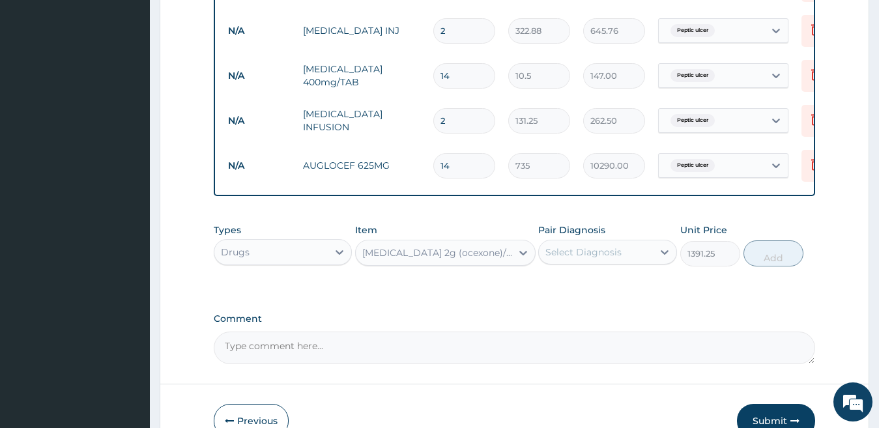
click at [575, 259] on div "Select Diagnosis" at bounding box center [583, 252] width 76 height 13
click at [575, 291] on label "Peptic ulcer" at bounding box center [588, 284] width 57 height 13
checkbox input "true"
click at [773, 266] on button "Add" at bounding box center [773, 253] width 60 height 26
type input "0"
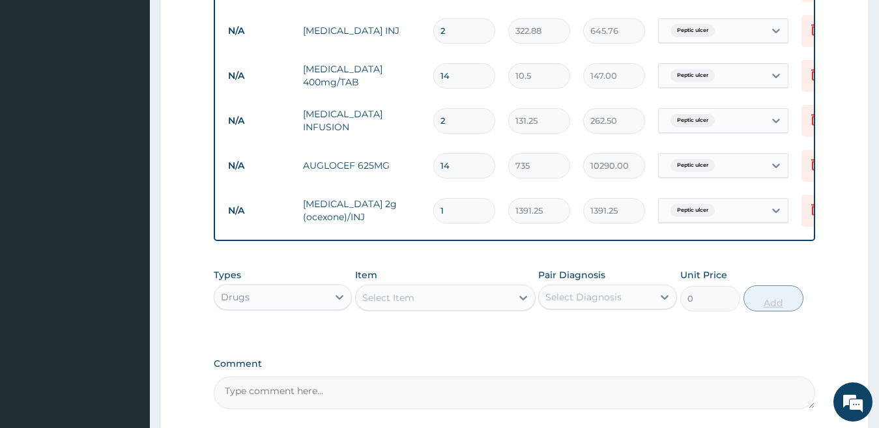
type input "0.00"
type input "2"
type input "2782.50"
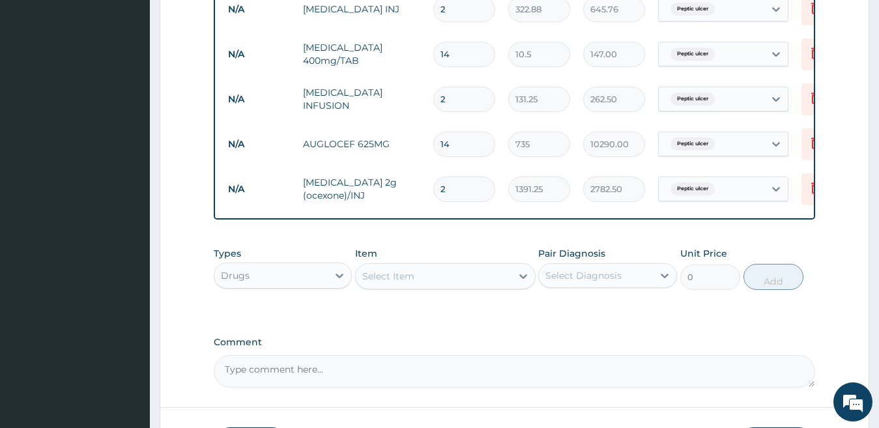
scroll to position [910, 0]
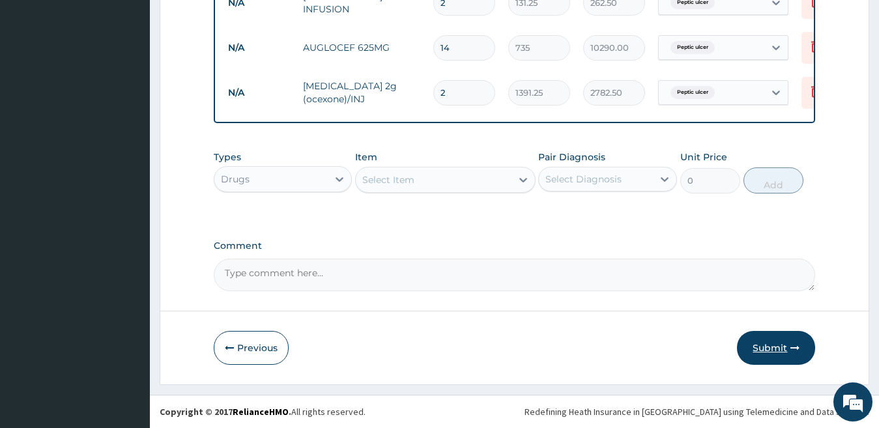
type input "2"
click at [777, 350] on button "Submit" at bounding box center [776, 348] width 78 height 34
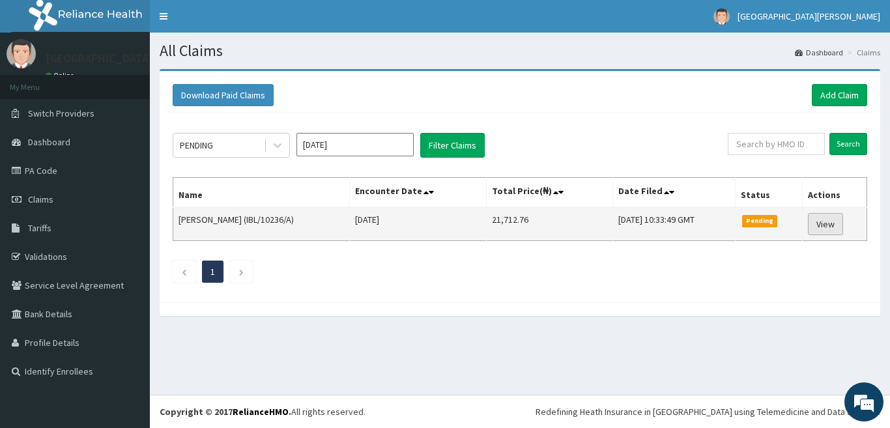
click at [832, 217] on link "View" at bounding box center [825, 224] width 35 height 22
click at [829, 225] on link "View" at bounding box center [825, 224] width 35 height 22
